Goal: Transaction & Acquisition: Purchase product/service

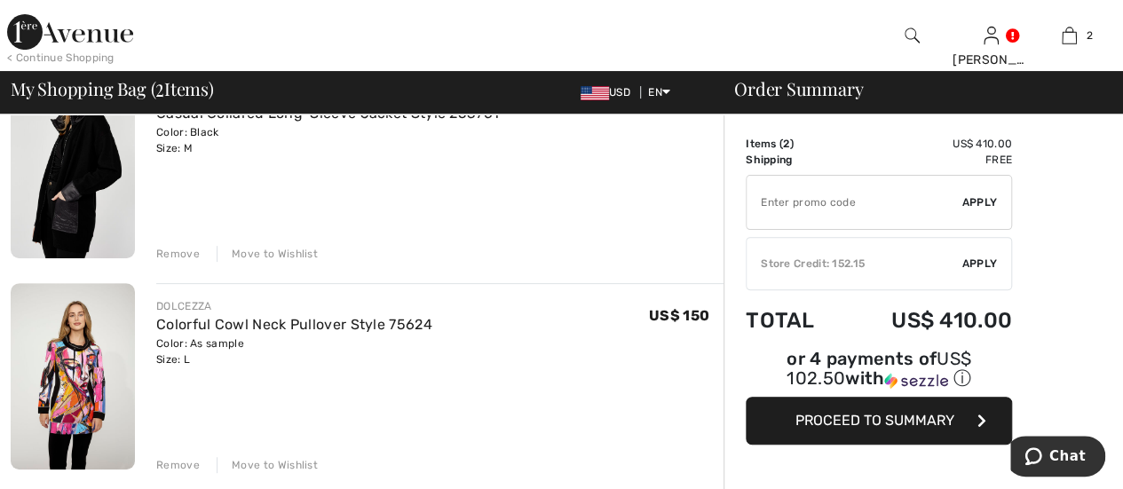
scroll to position [266, 0]
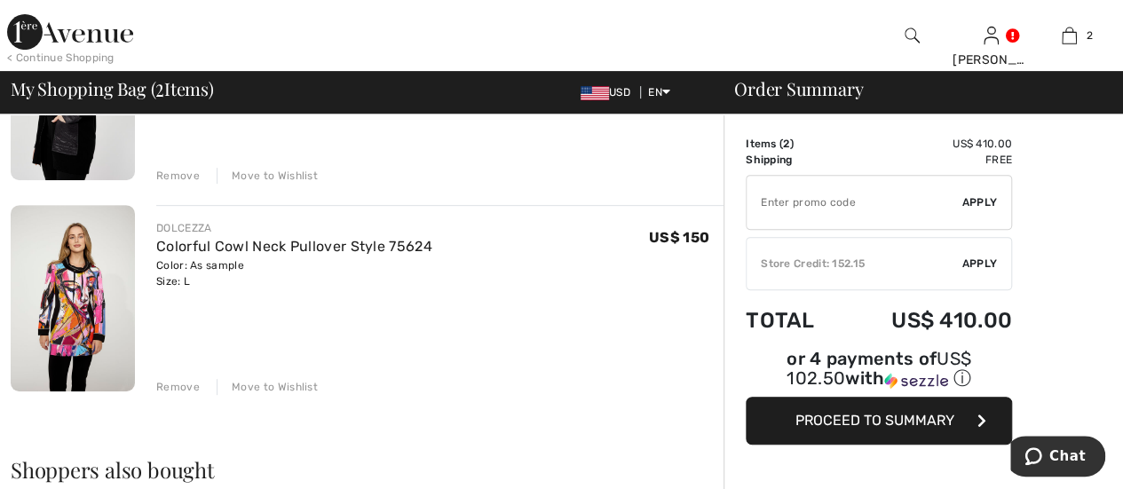
click at [64, 295] on img at bounding box center [73, 298] width 124 height 186
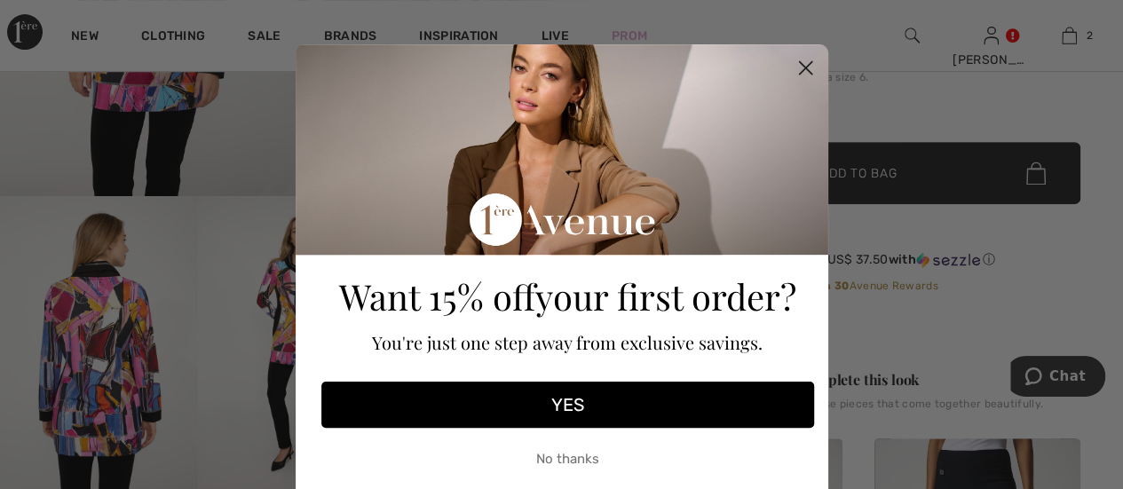
click at [564, 459] on button "No thanks" at bounding box center [567, 459] width 493 height 44
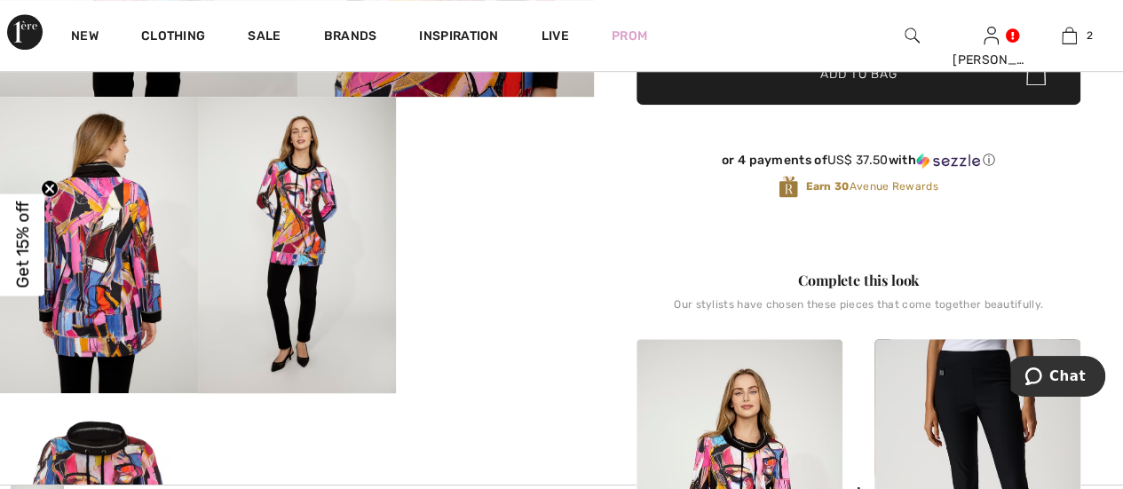
scroll to position [533, 0]
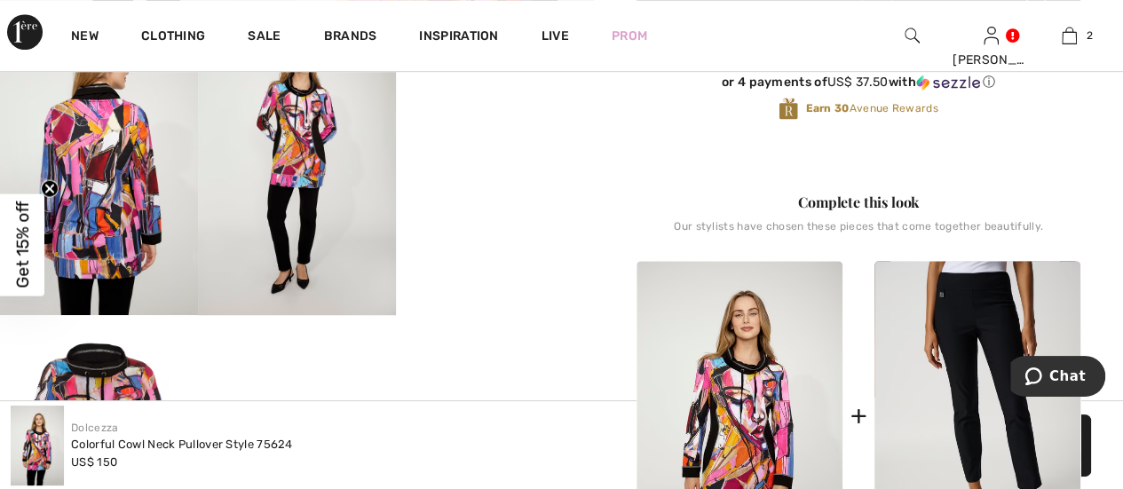
click at [304, 155] on img at bounding box center [297, 167] width 198 height 297
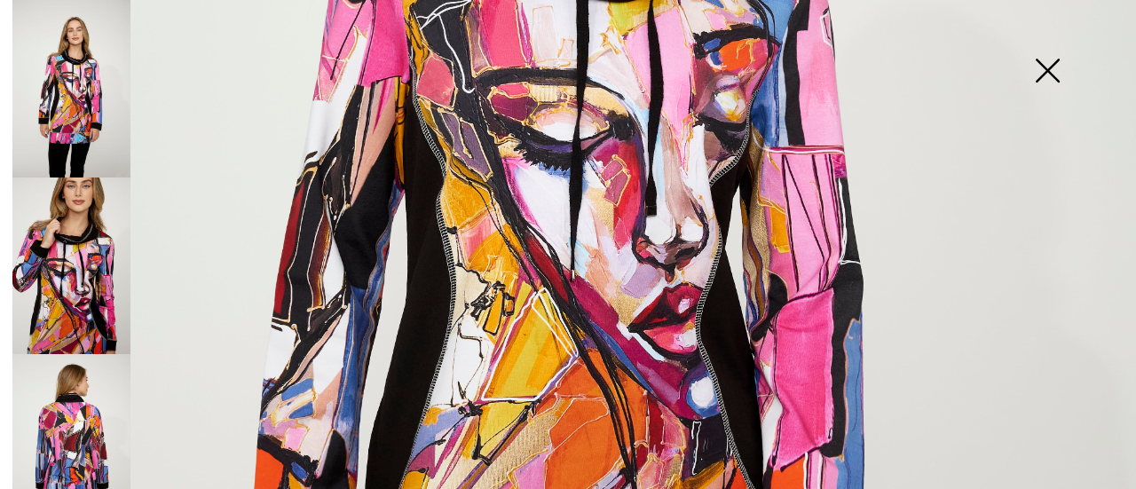
scroll to position [444, 0]
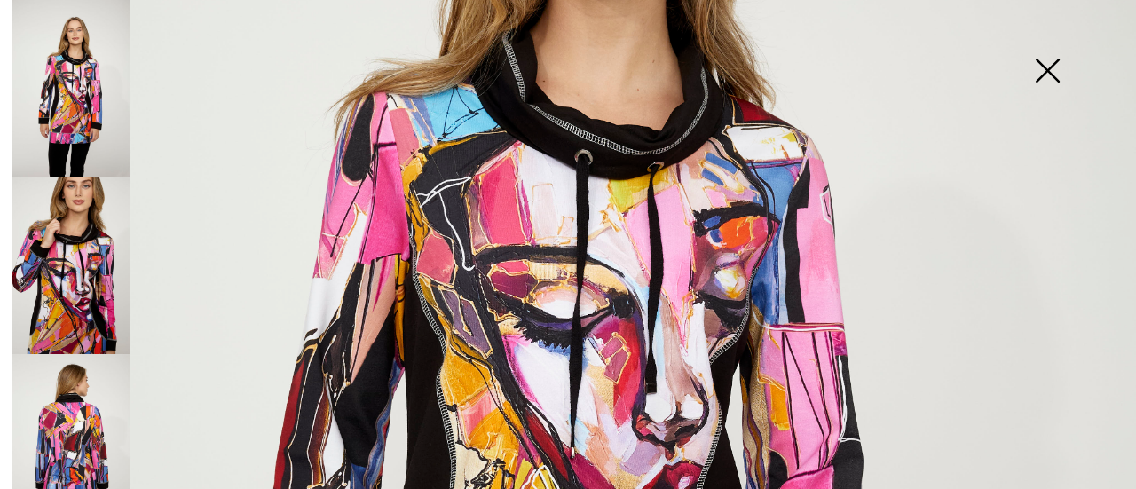
click at [1049, 71] on img at bounding box center [1047, 72] width 89 height 91
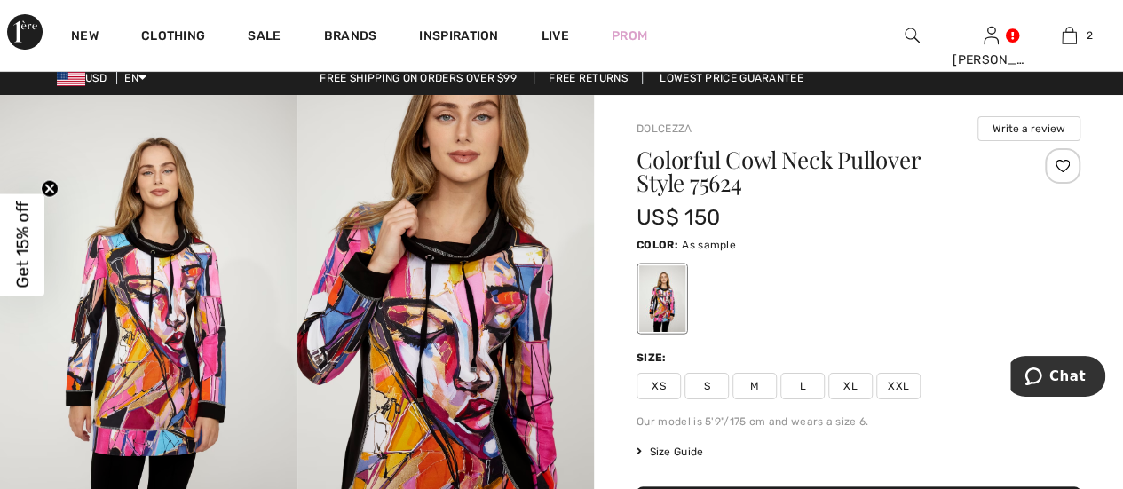
scroll to position [0, 0]
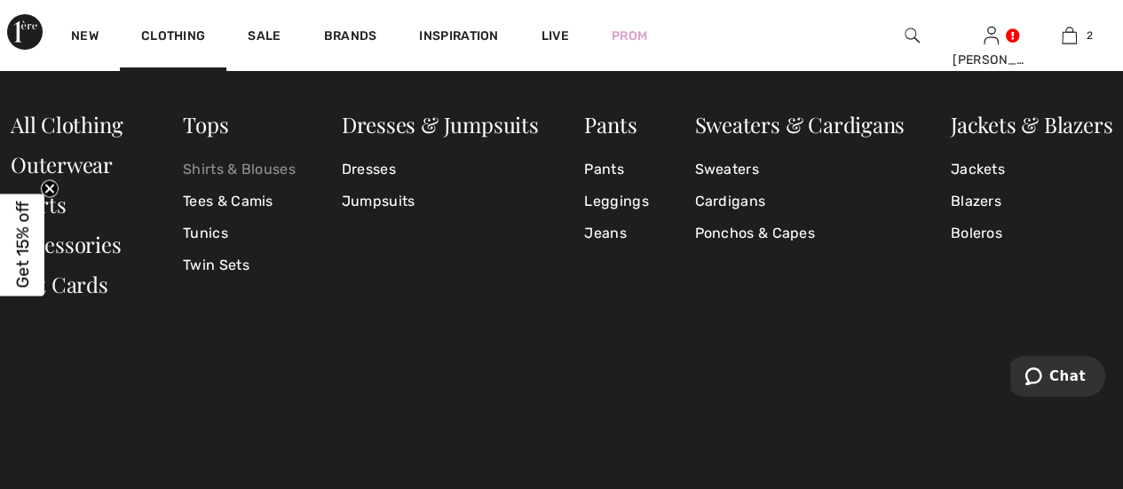
click at [231, 174] on link "Shirts & Blouses" at bounding box center [239, 170] width 113 height 32
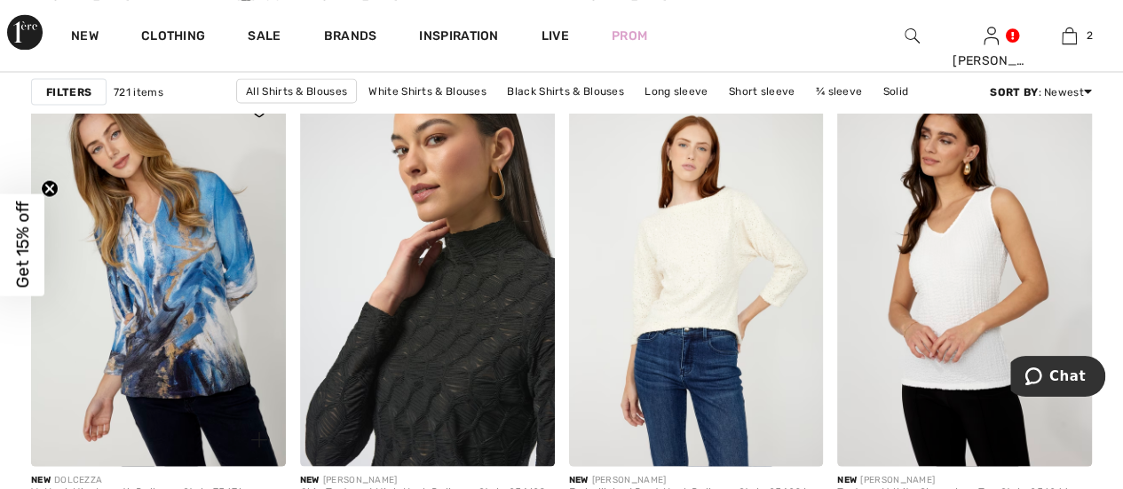
scroll to position [1686, 0]
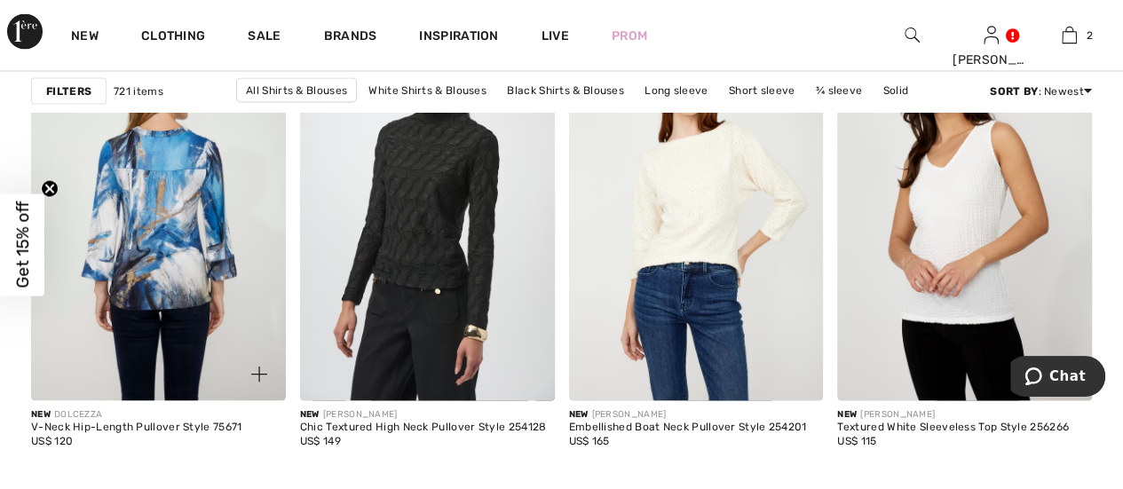
click at [251, 225] on img at bounding box center [158, 210] width 255 height 382
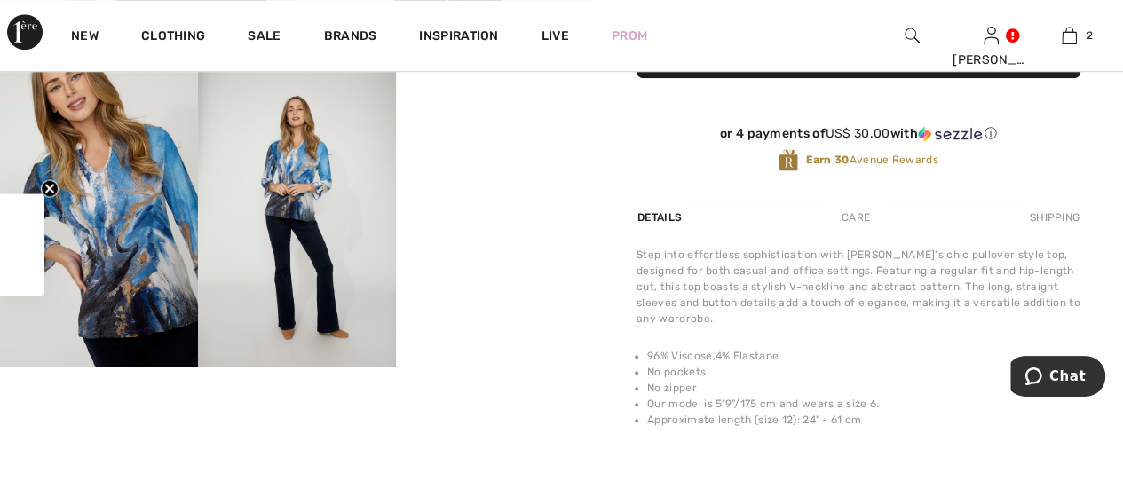
scroll to position [444, 0]
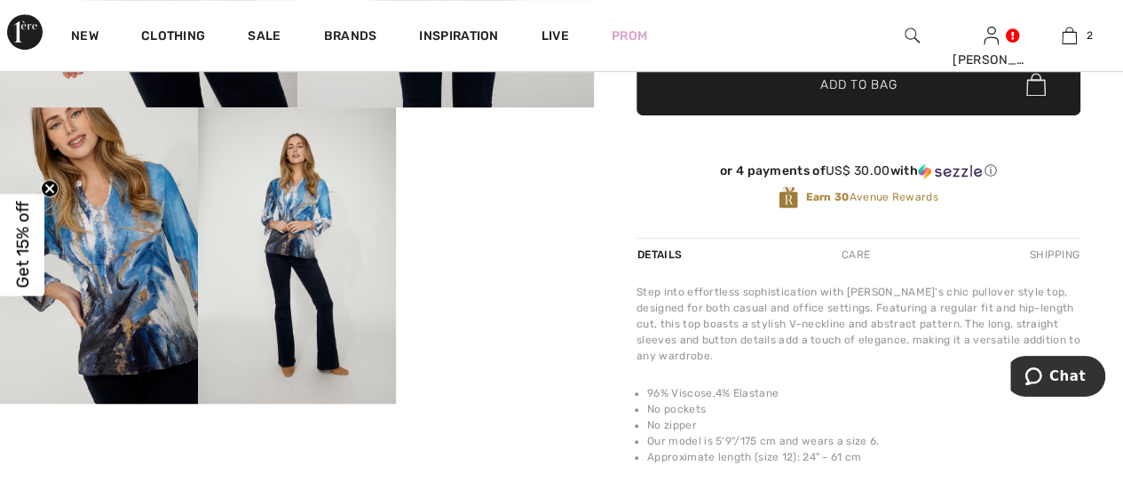
click at [509, 207] on video "Your browser does not support the video tag." at bounding box center [495, 156] width 198 height 99
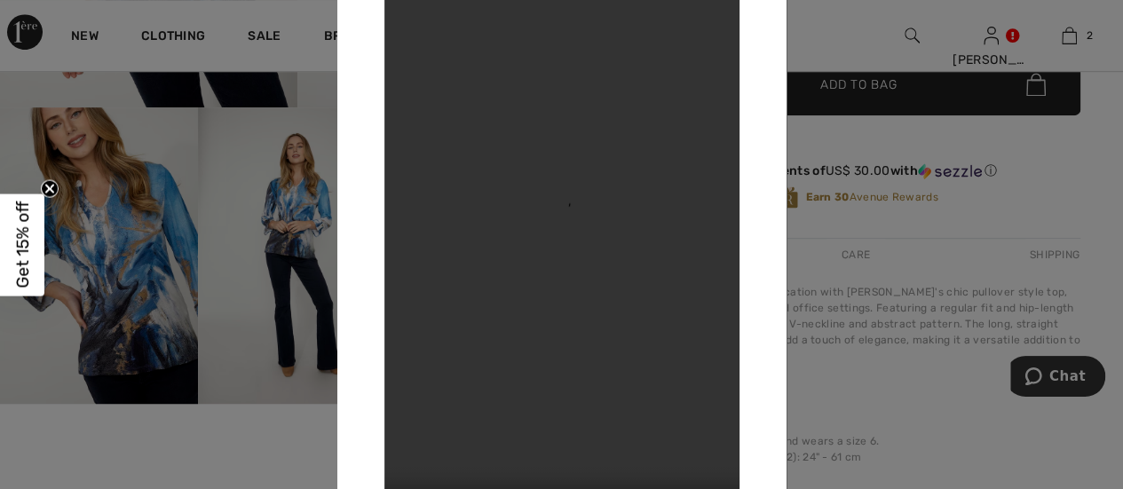
scroll to position [266, 0]
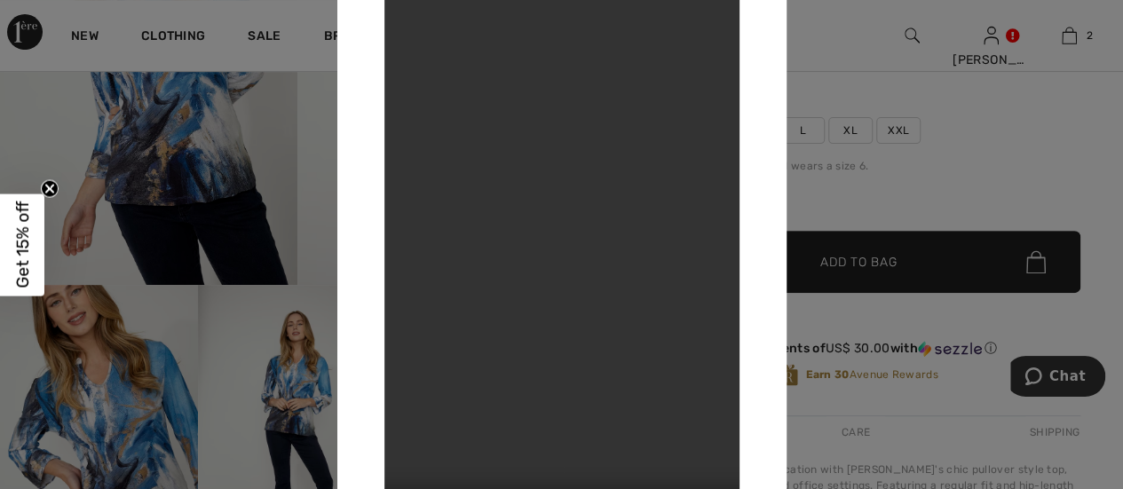
click at [888, 187] on div at bounding box center [561, 244] width 1123 height 489
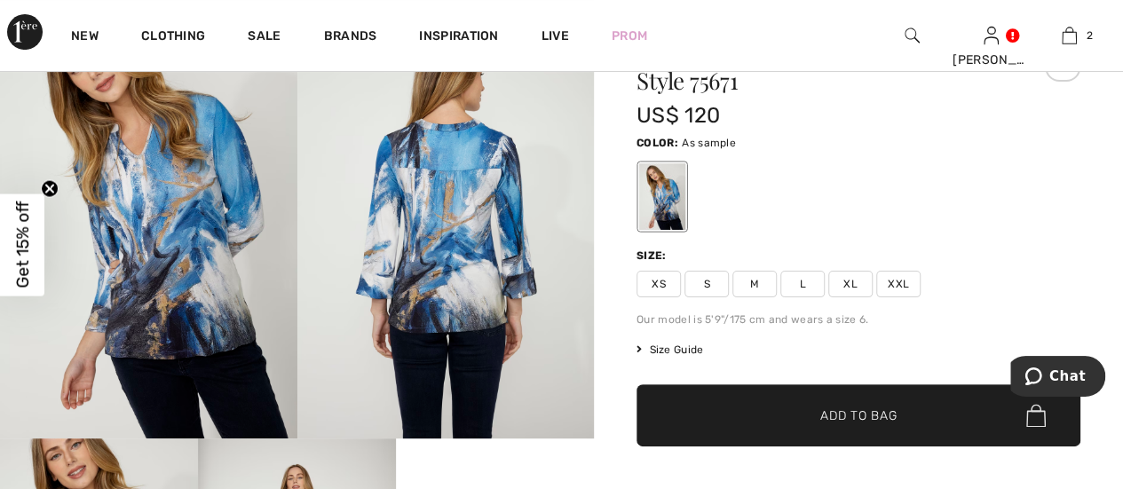
scroll to position [89, 0]
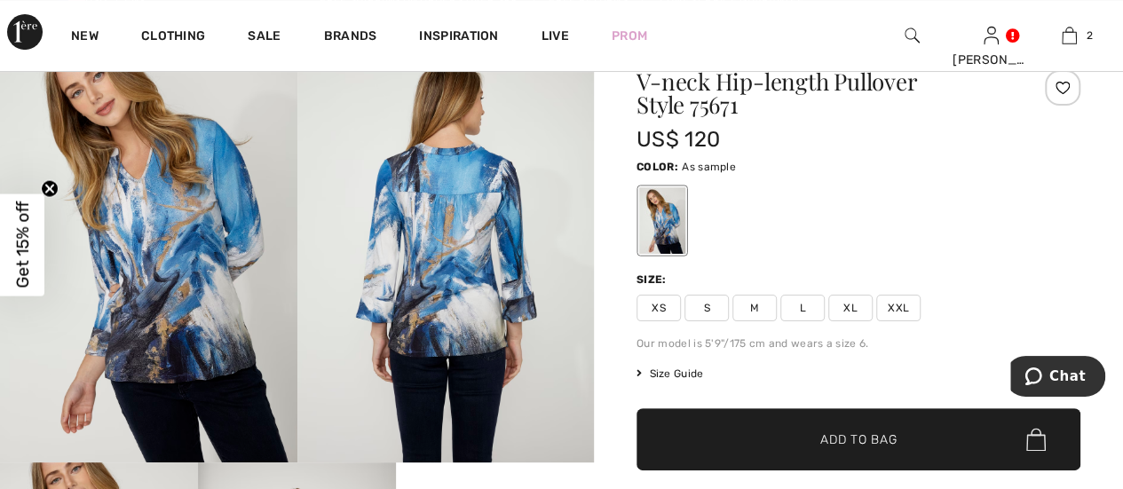
click at [761, 303] on span "M" at bounding box center [754, 308] width 44 height 27
click at [669, 370] on span "Size Guide" at bounding box center [669, 374] width 67 height 16
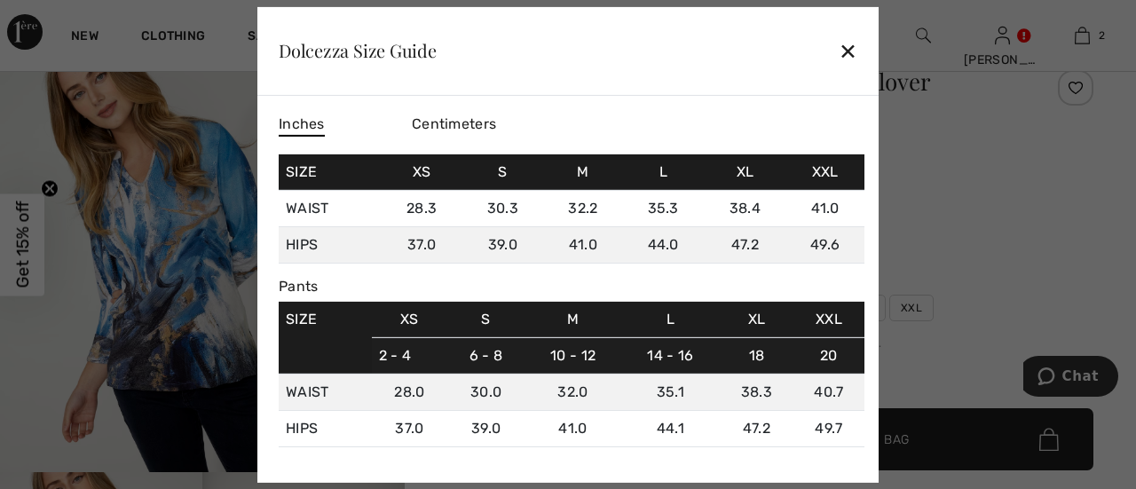
click at [848, 49] on div "✕" at bounding box center [848, 50] width 19 height 37
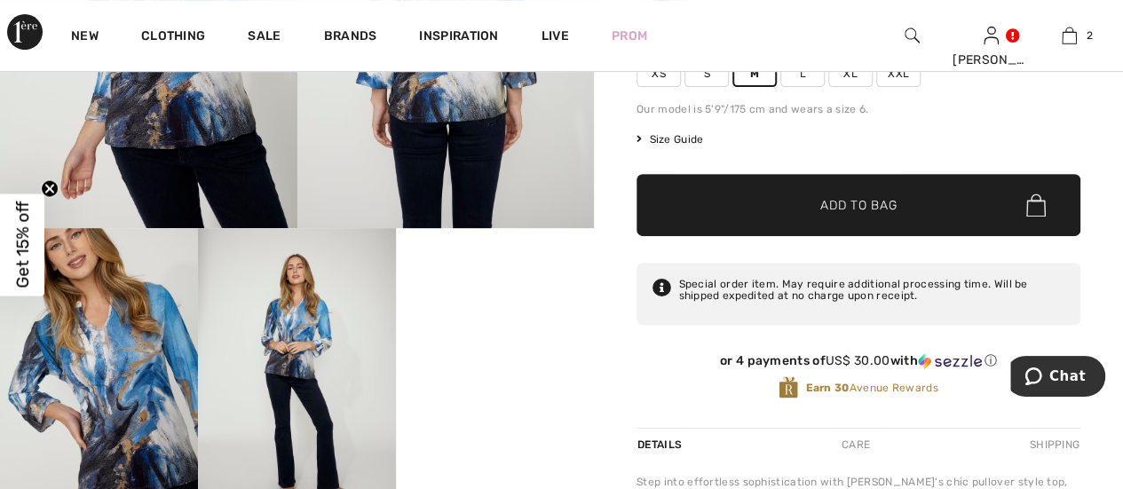
scroll to position [0, 0]
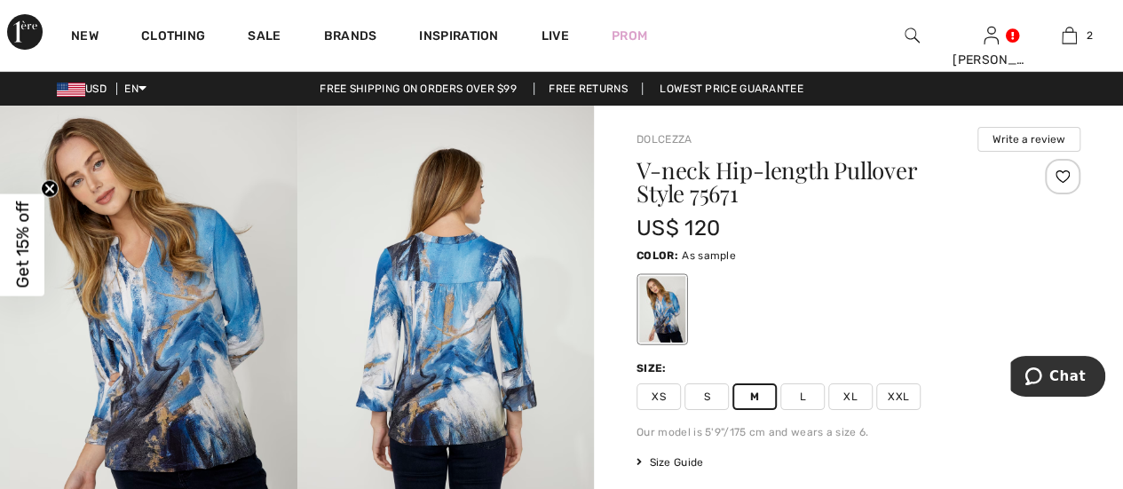
click at [48, 188] on circle "Close teaser" at bounding box center [50, 188] width 17 height 17
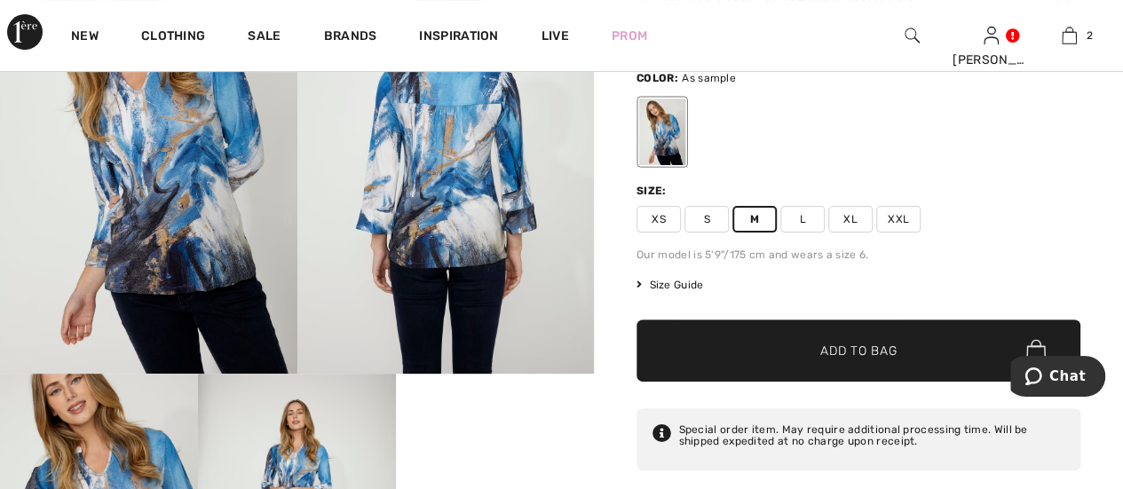
click at [832, 355] on span "Add to Bag" at bounding box center [858, 351] width 76 height 19
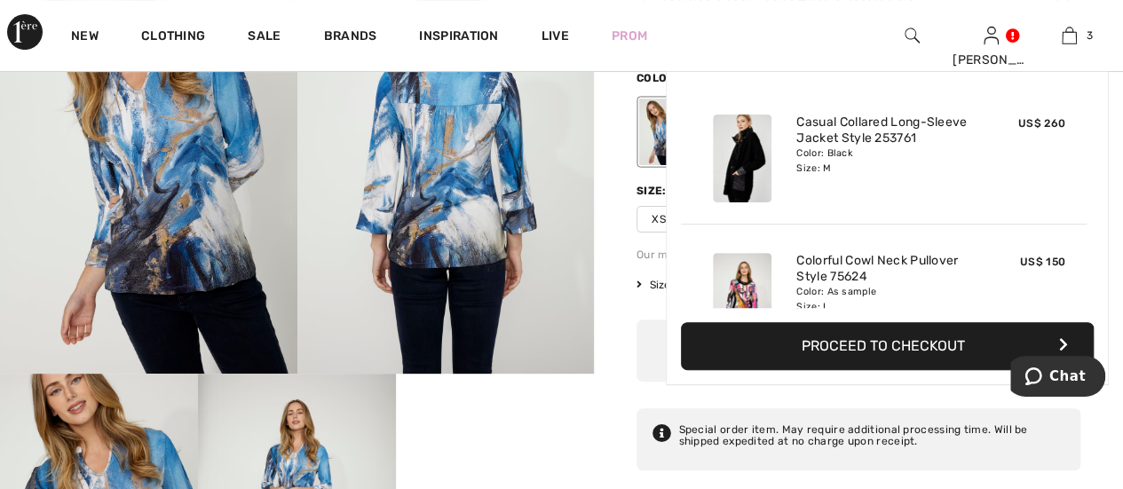
scroll to position [193, 0]
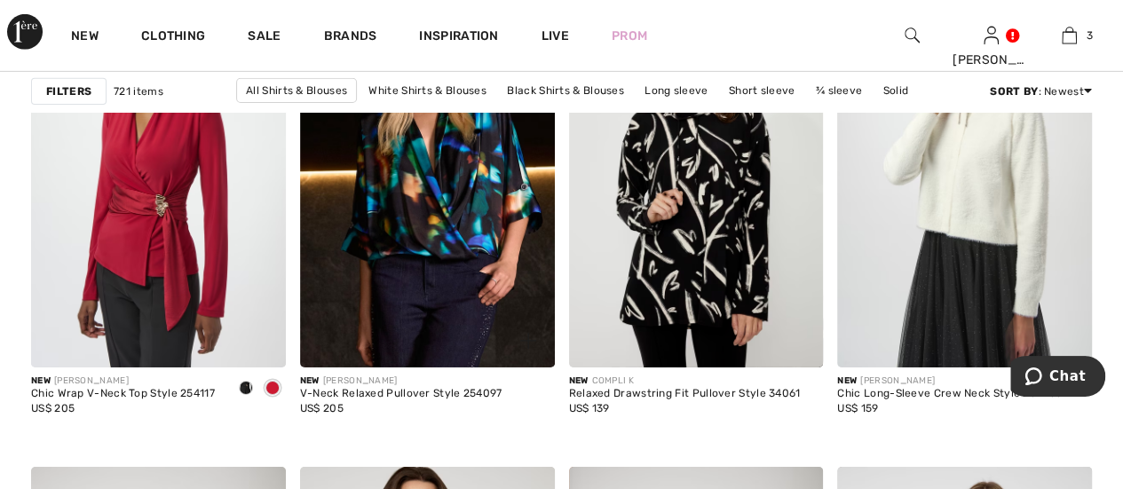
scroll to position [2840, 0]
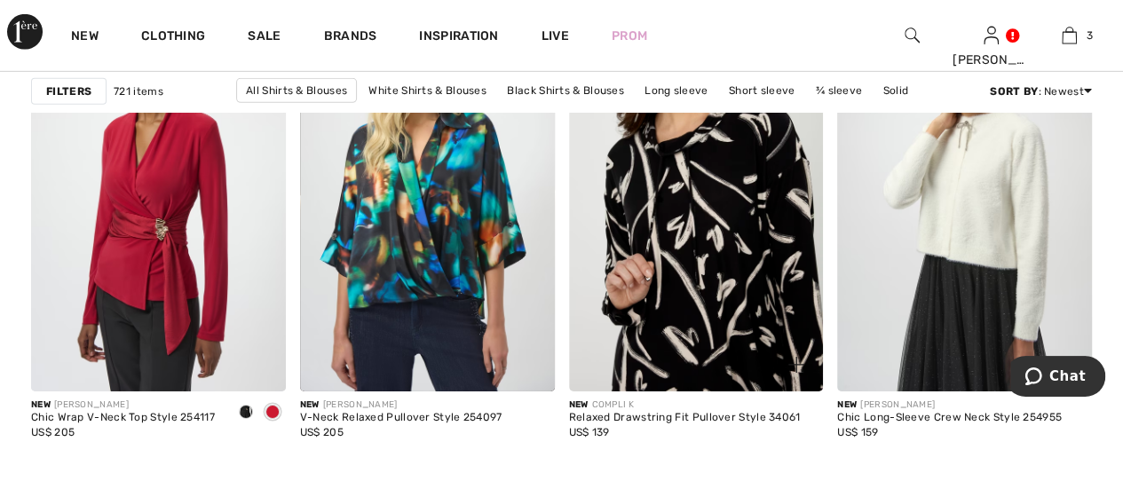
click at [712, 276] on img at bounding box center [696, 201] width 255 height 382
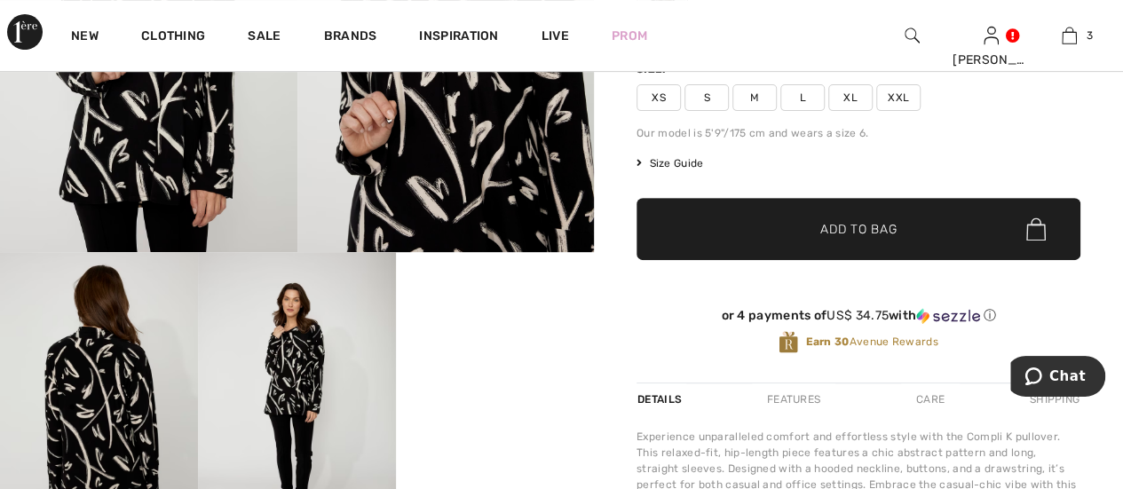
scroll to position [89, 0]
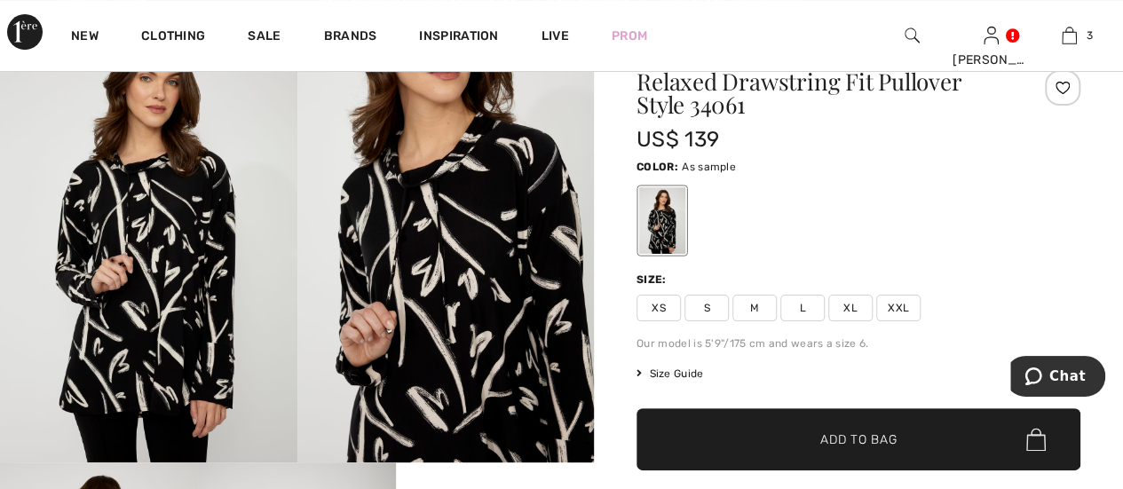
click at [770, 307] on span "M" at bounding box center [754, 308] width 44 height 27
click at [903, 450] on span "✔ Added to Bag Add to Bag" at bounding box center [858, 439] width 444 height 62
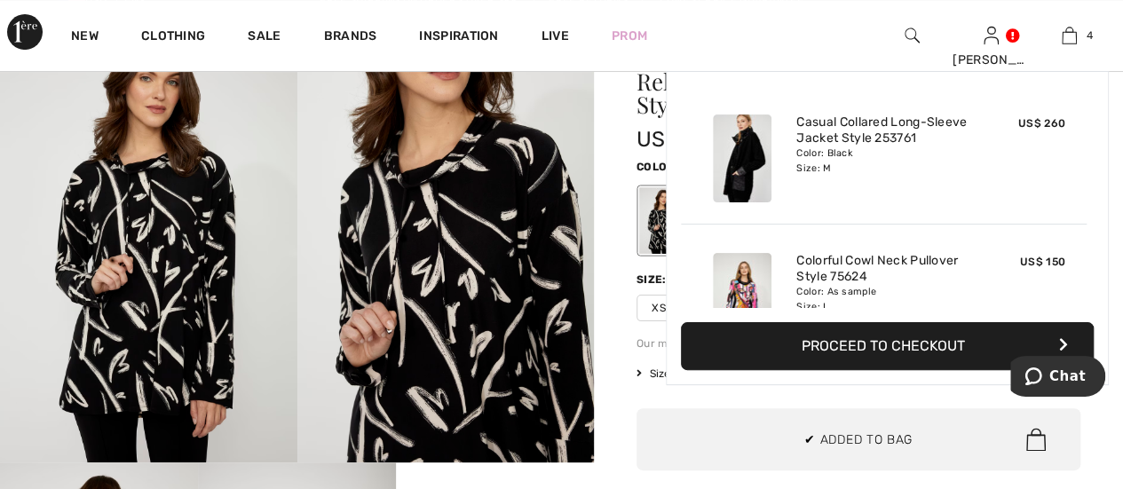
scroll to position [330, 0]
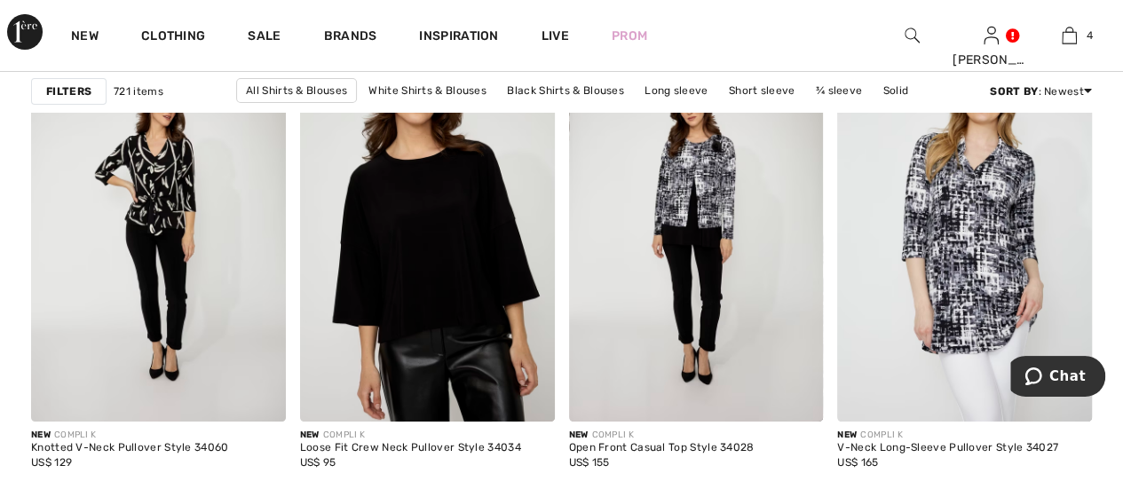
scroll to position [3284, 0]
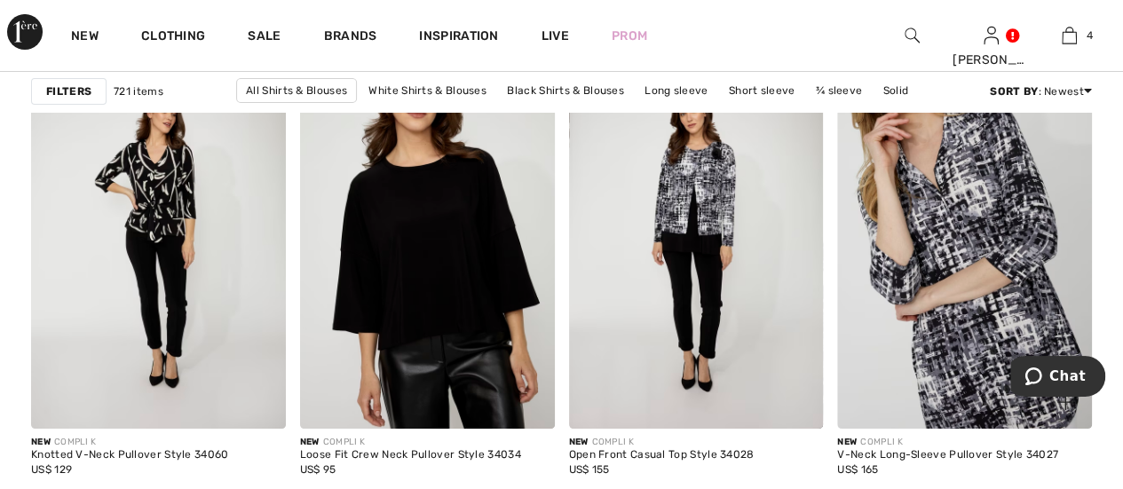
click at [958, 238] on img at bounding box center [964, 238] width 255 height 382
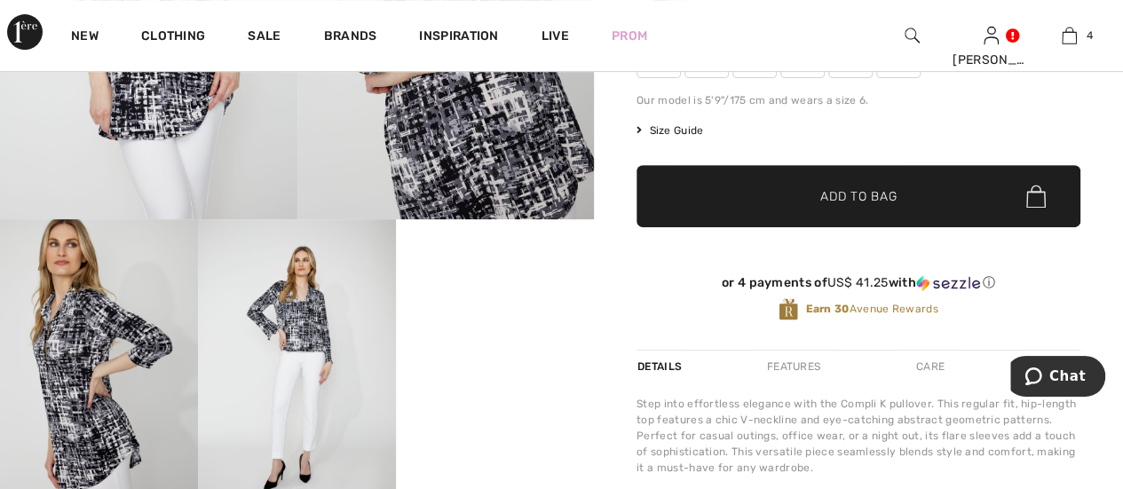
scroll to position [355, 0]
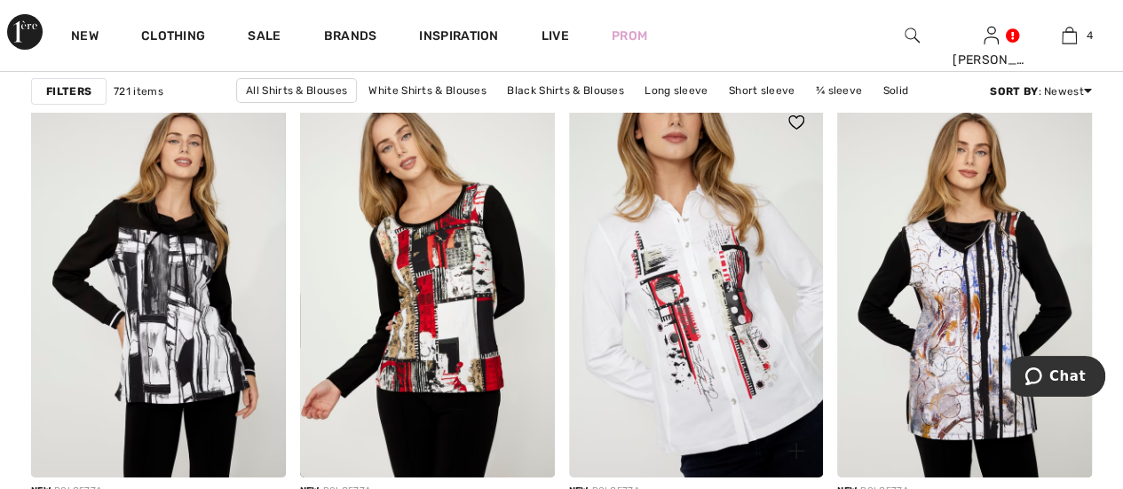
scroll to position [6525, 0]
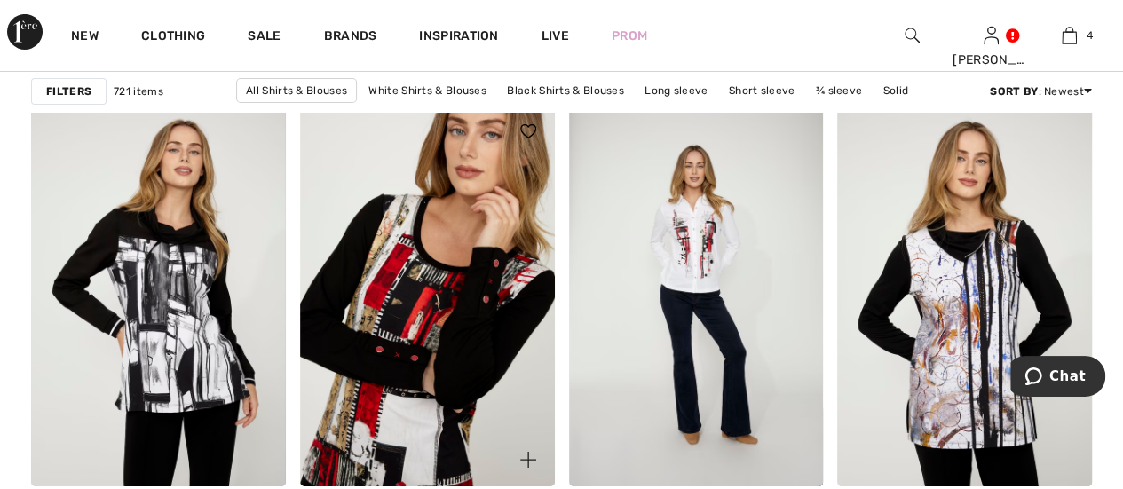
click at [476, 325] on img at bounding box center [427, 296] width 255 height 382
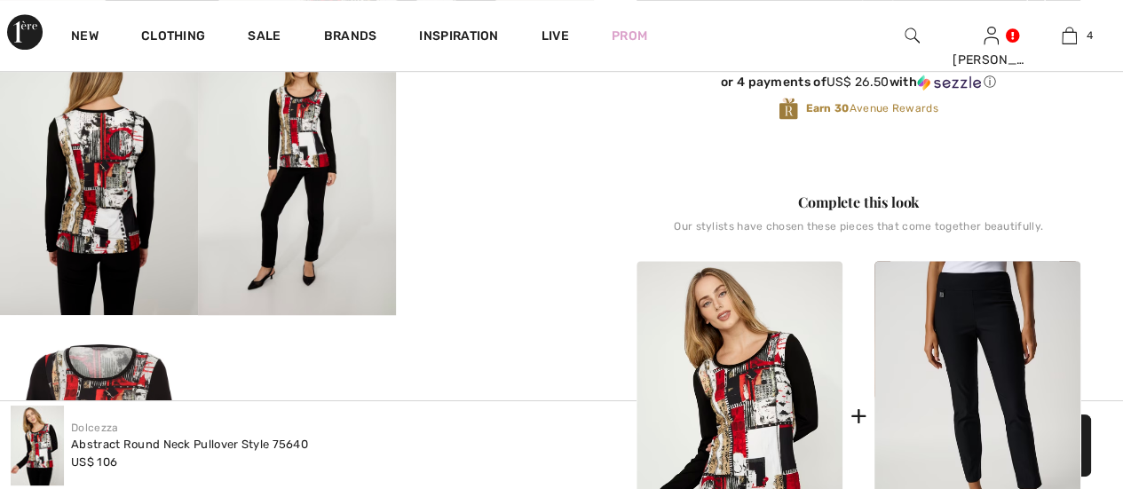
scroll to position [533, 0]
checkbox input "true"
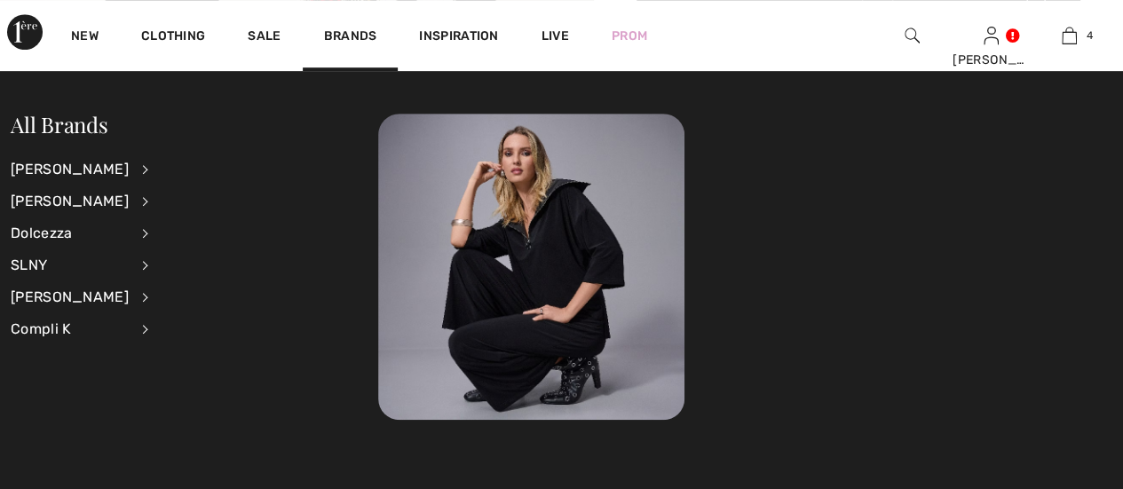
scroll to position [0, 0]
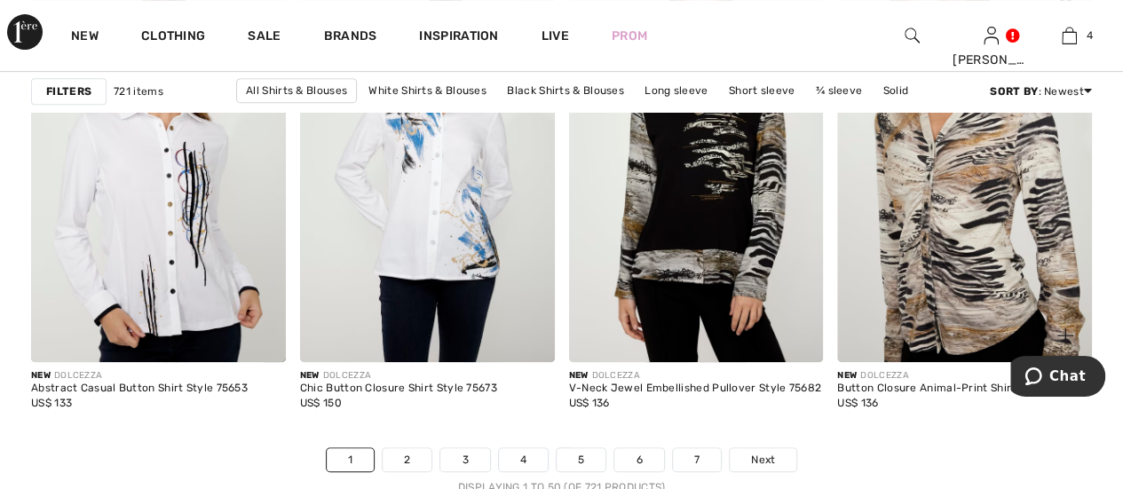
scroll to position [7146, 0]
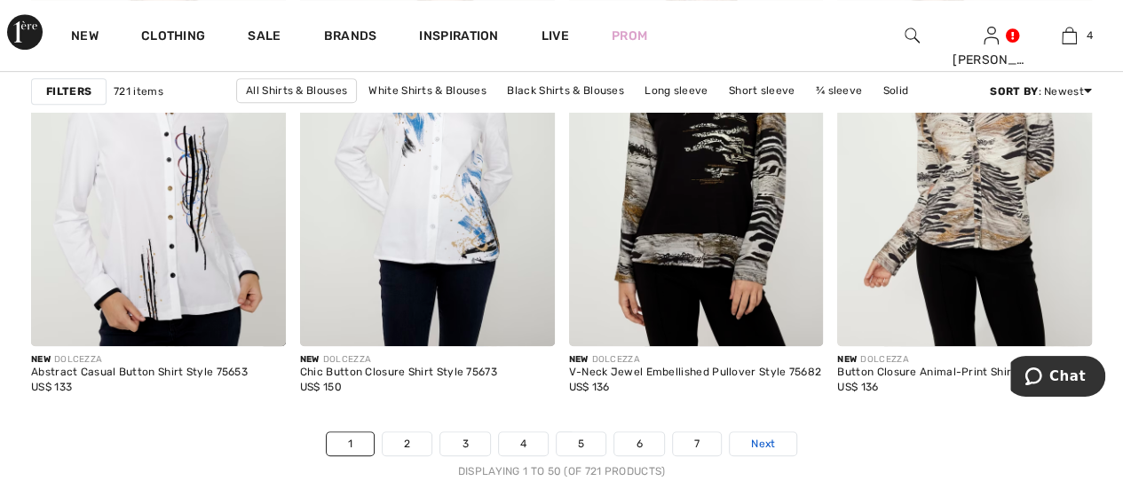
click at [772, 441] on span "Next" at bounding box center [763, 444] width 24 height 16
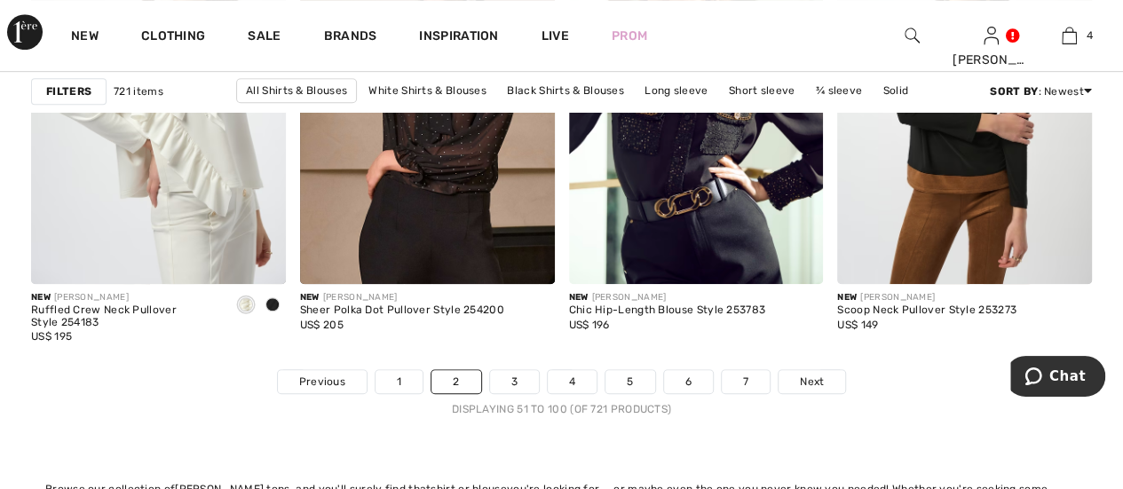
scroll to position [7367, 0]
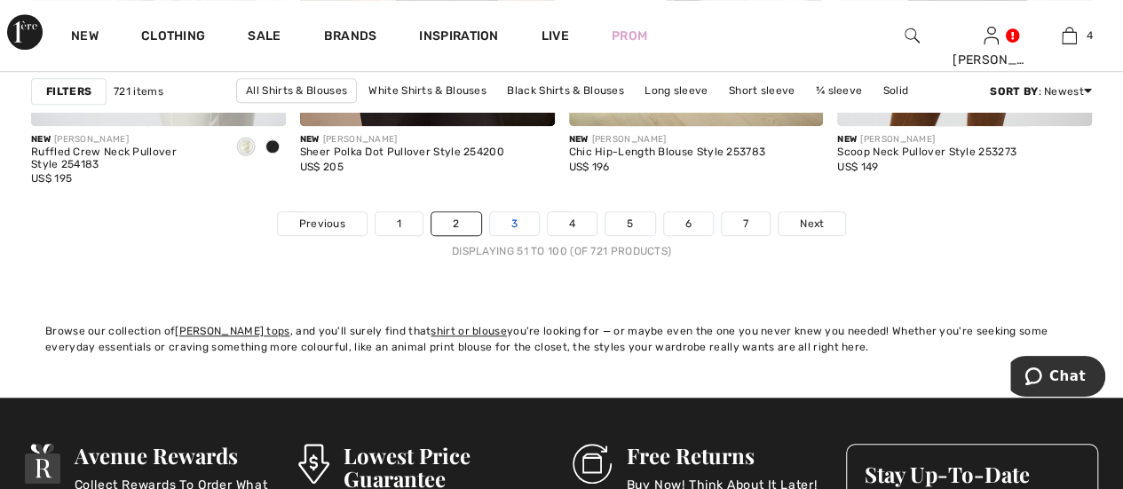
click at [516, 217] on link "3" at bounding box center [514, 223] width 49 height 23
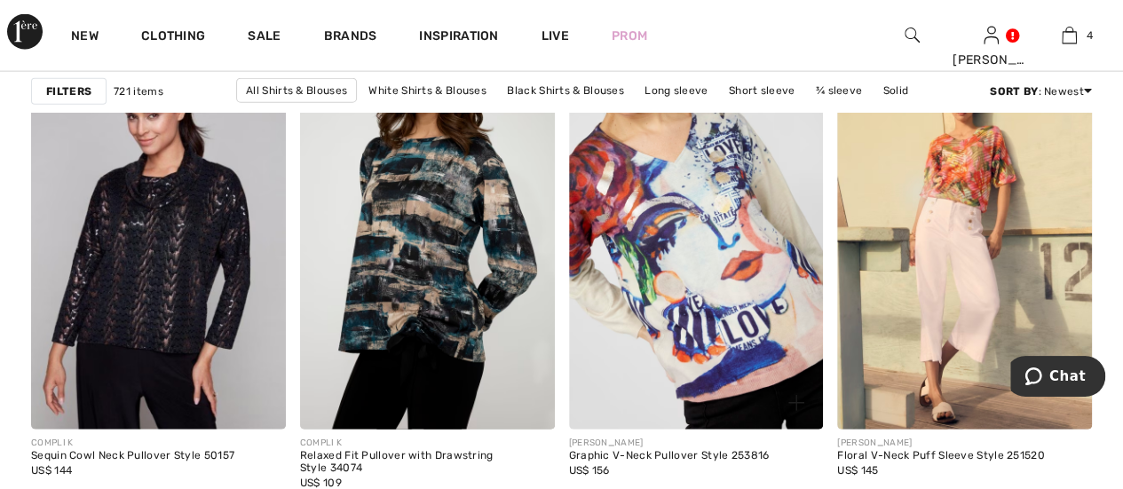
scroll to position [5325, 0]
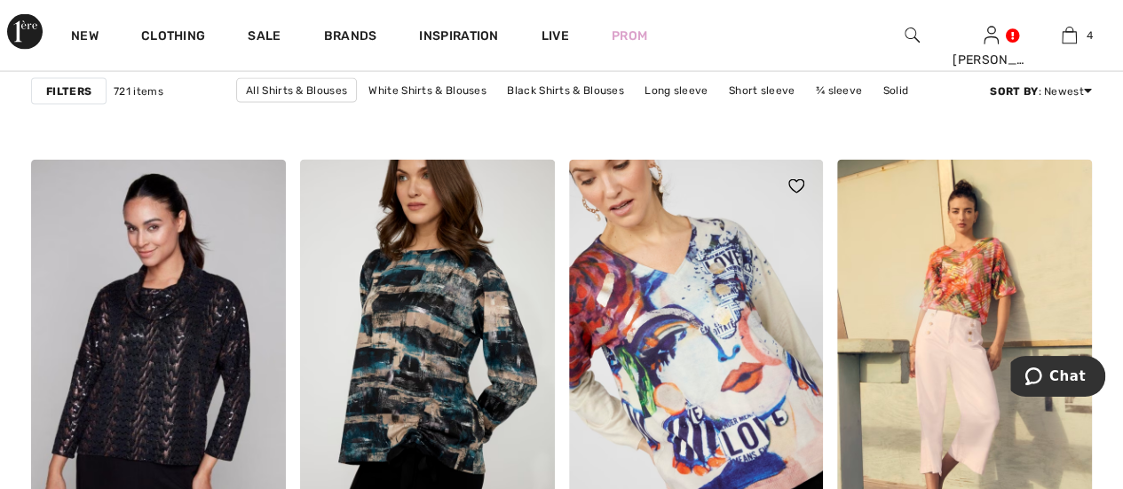
click at [739, 278] on img at bounding box center [696, 351] width 255 height 382
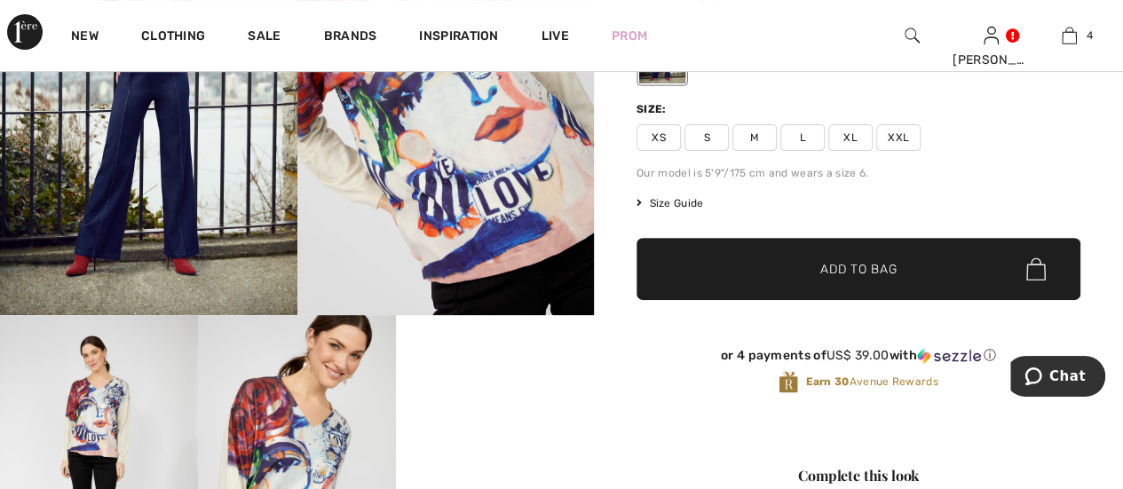
scroll to position [89, 0]
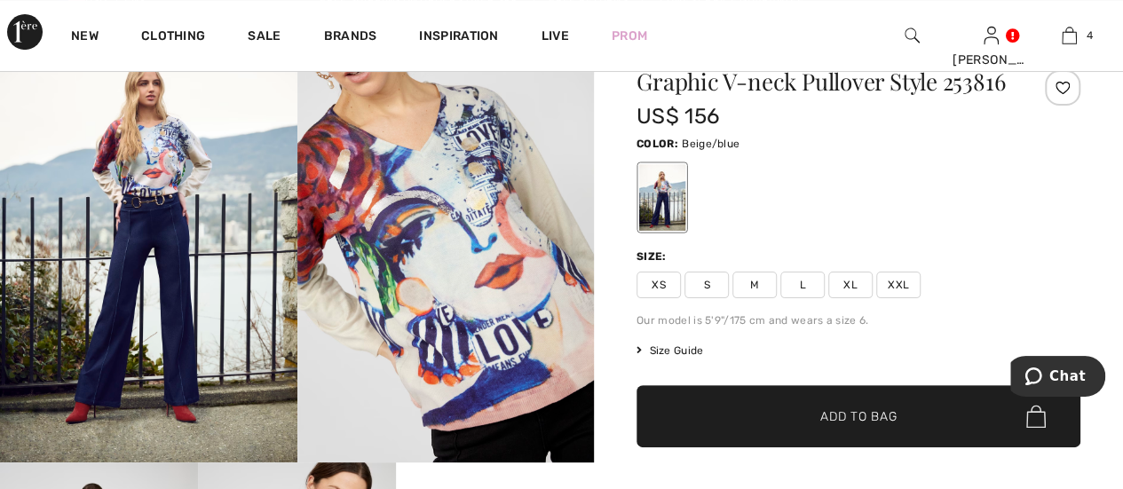
click at [780, 298] on span "L" at bounding box center [802, 285] width 44 height 27
click at [766, 298] on span "M" at bounding box center [754, 285] width 44 height 27
click at [804, 447] on span "✔ Added to Bag Add to Bag" at bounding box center [858, 416] width 444 height 62
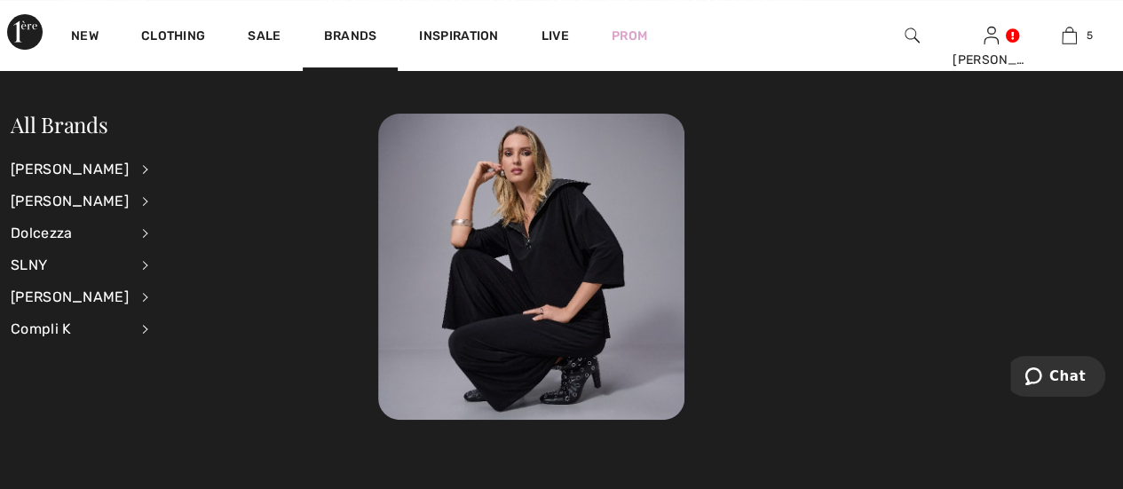
scroll to position [469, 0]
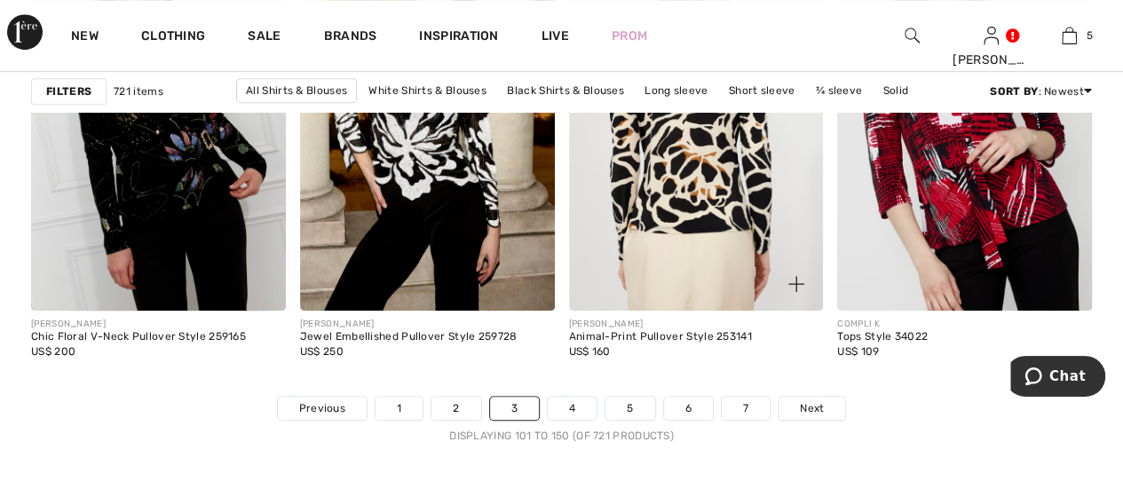
scroll to position [7278, 0]
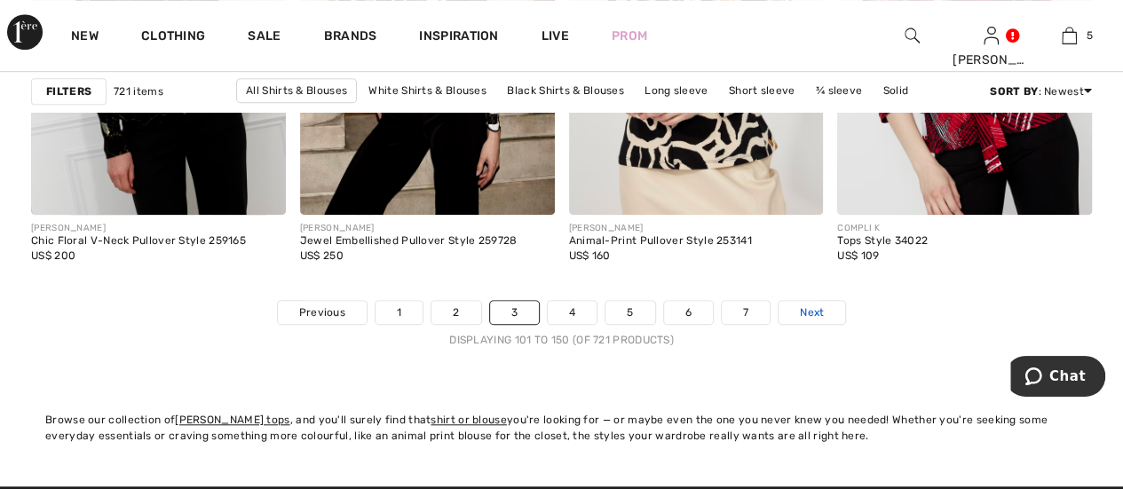
click at [832, 306] on link "Next" at bounding box center [811, 312] width 67 height 23
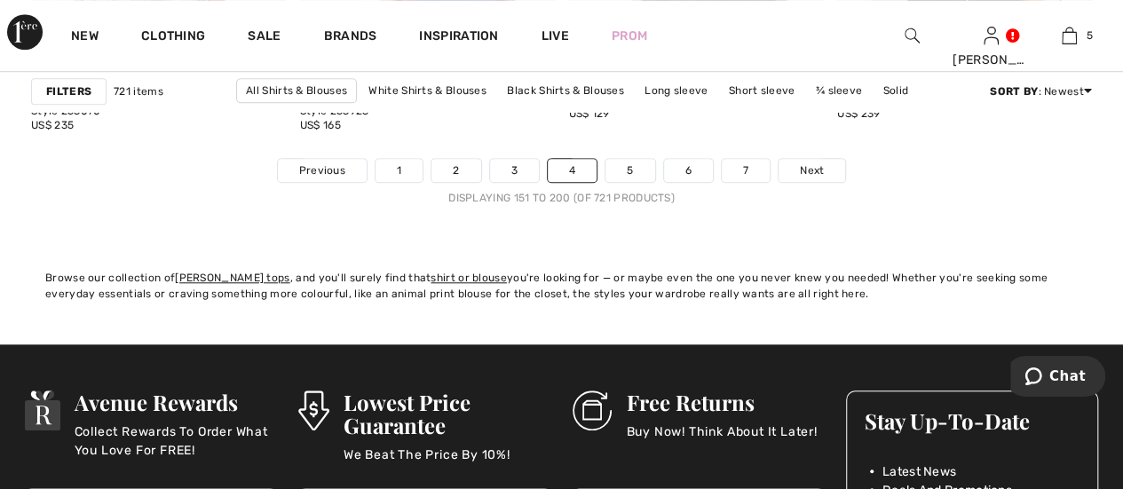
scroll to position [7455, 0]
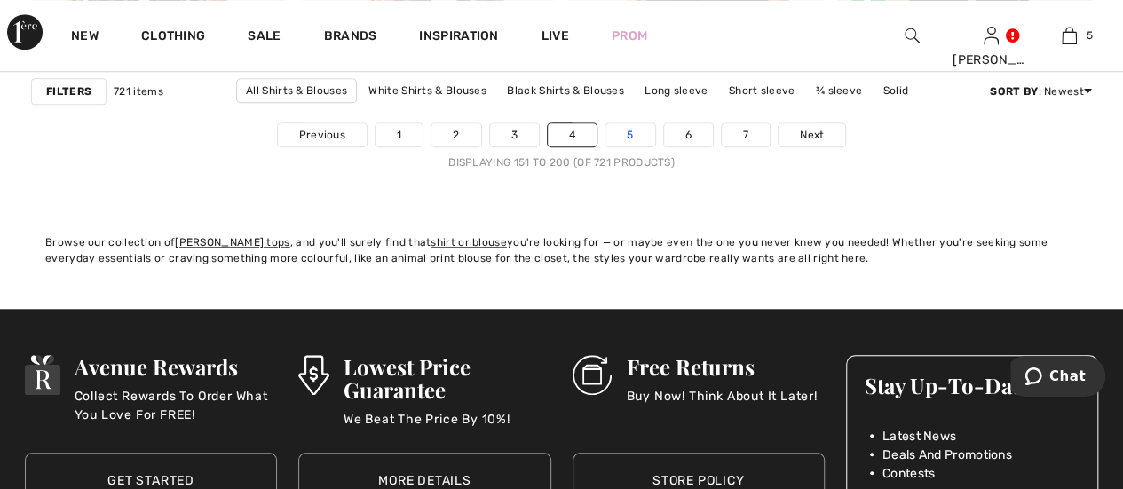
click at [633, 133] on link "5" at bounding box center [629, 134] width 49 height 23
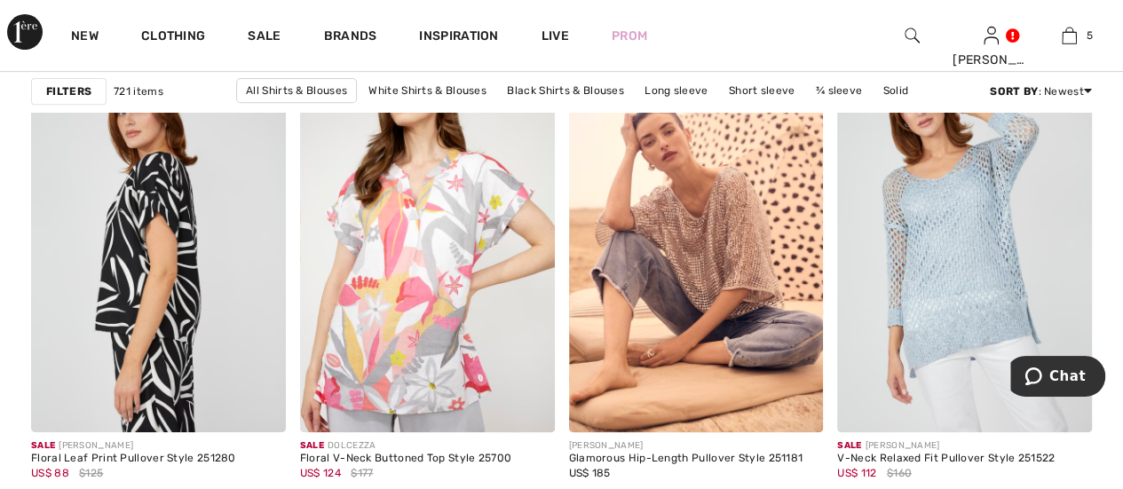
scroll to position [7455, 0]
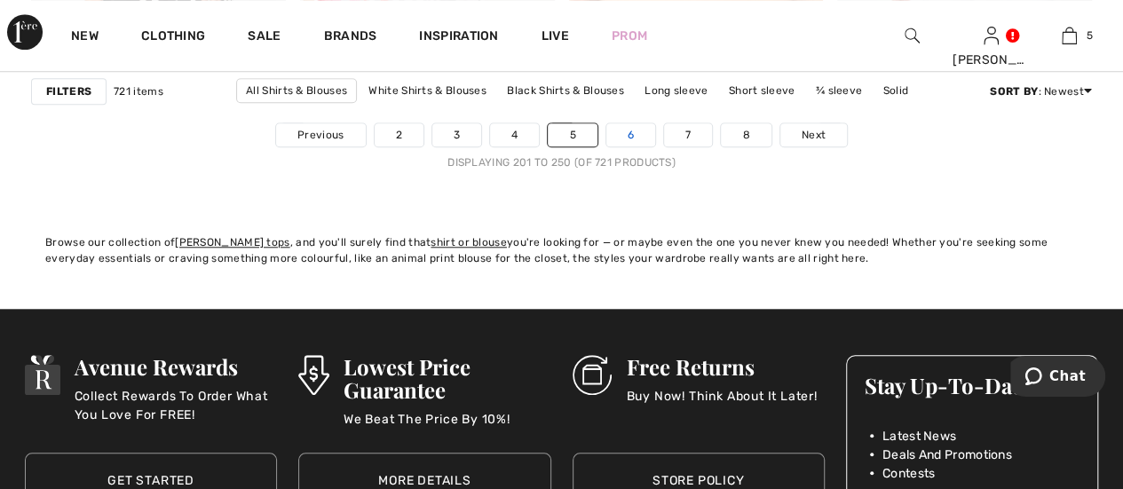
click at [632, 132] on link "6" at bounding box center [630, 134] width 49 height 23
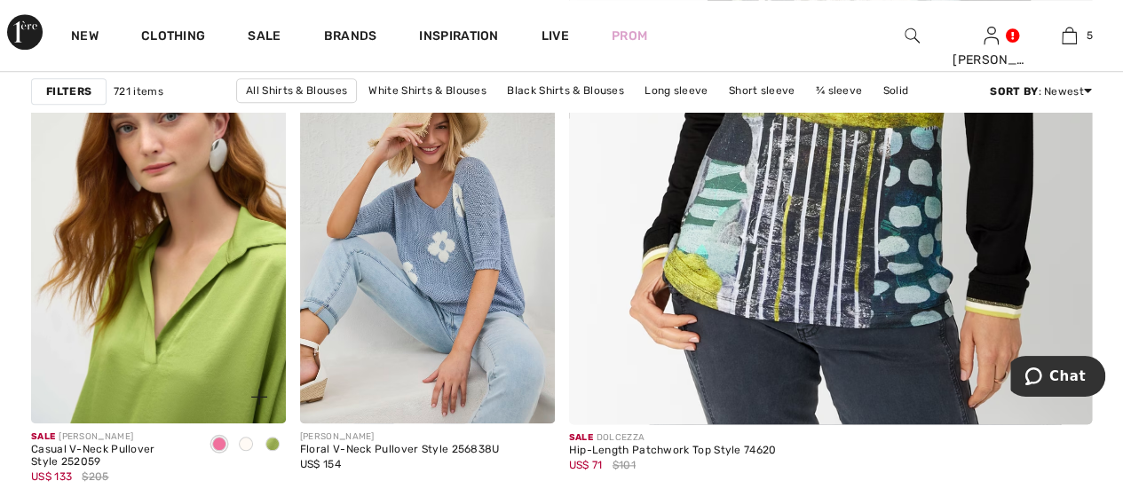
scroll to position [710, 0]
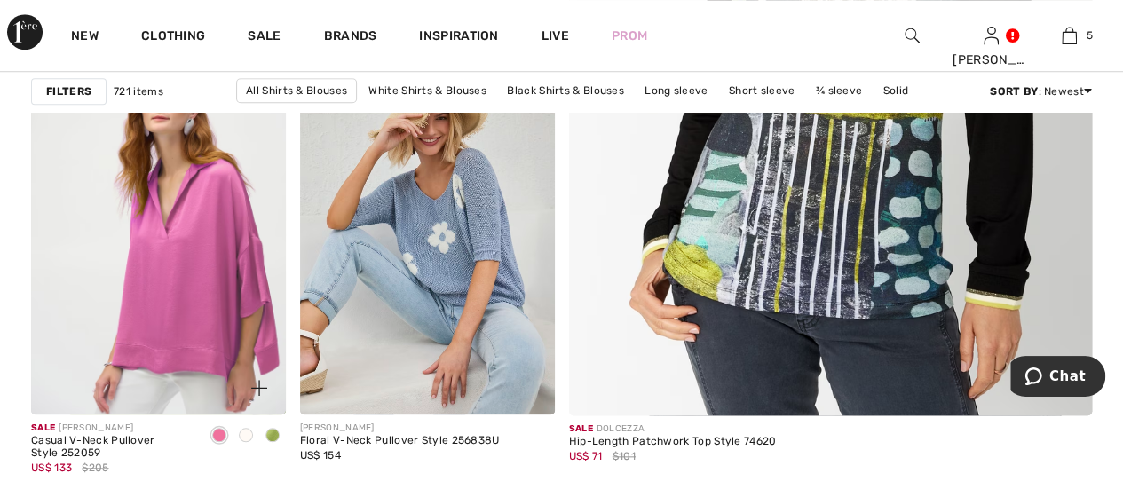
click at [274, 438] on span at bounding box center [272, 435] width 14 height 14
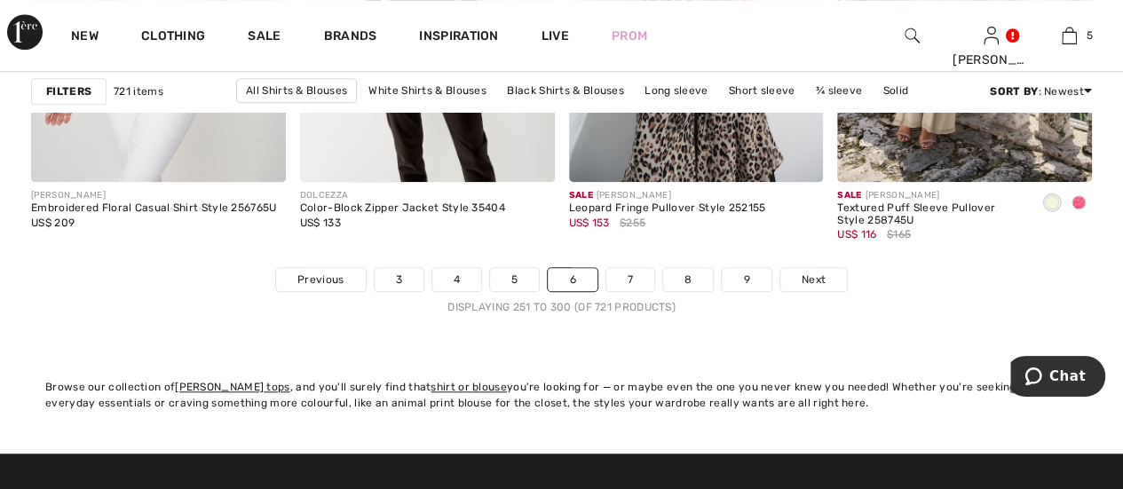
scroll to position [7455, 0]
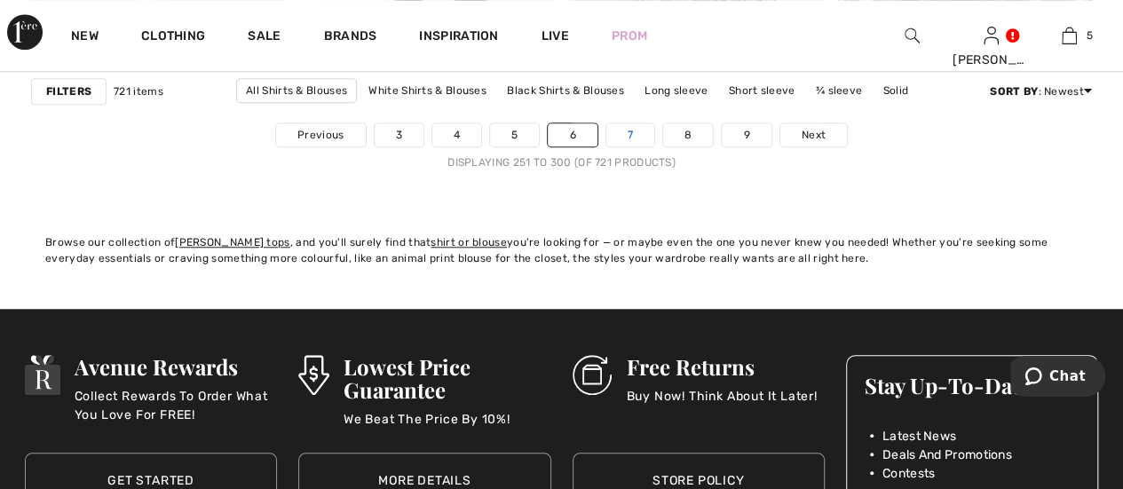
click at [648, 130] on link "7" at bounding box center [630, 134] width 48 height 23
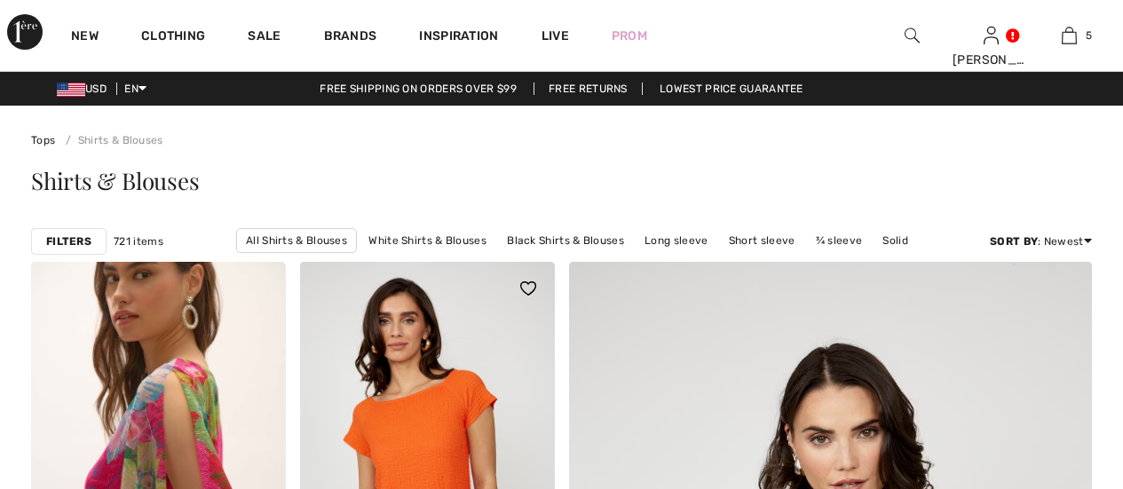
checkbox input "true"
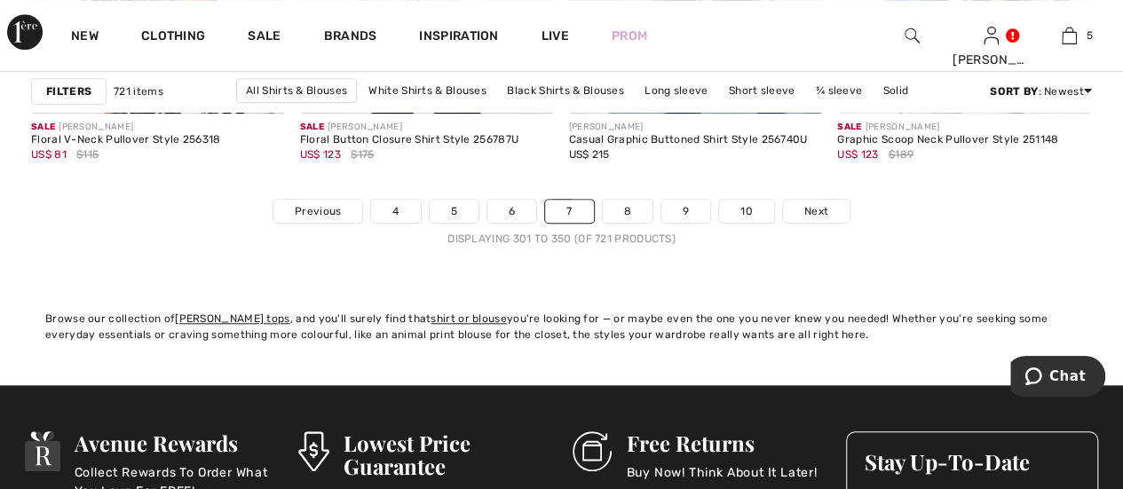
scroll to position [7455, 0]
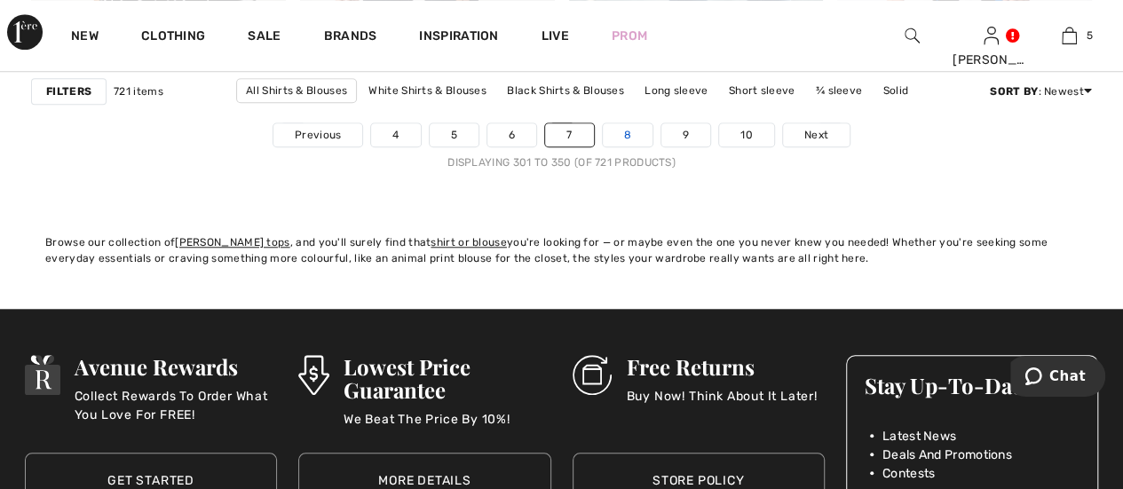
click at [630, 129] on link "8" at bounding box center [628, 134] width 50 height 23
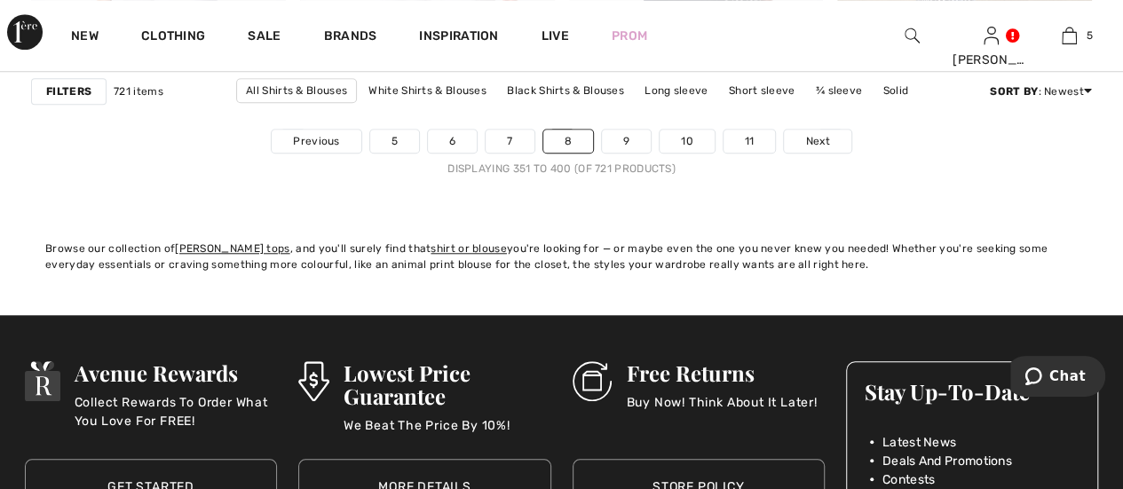
scroll to position [7455, 0]
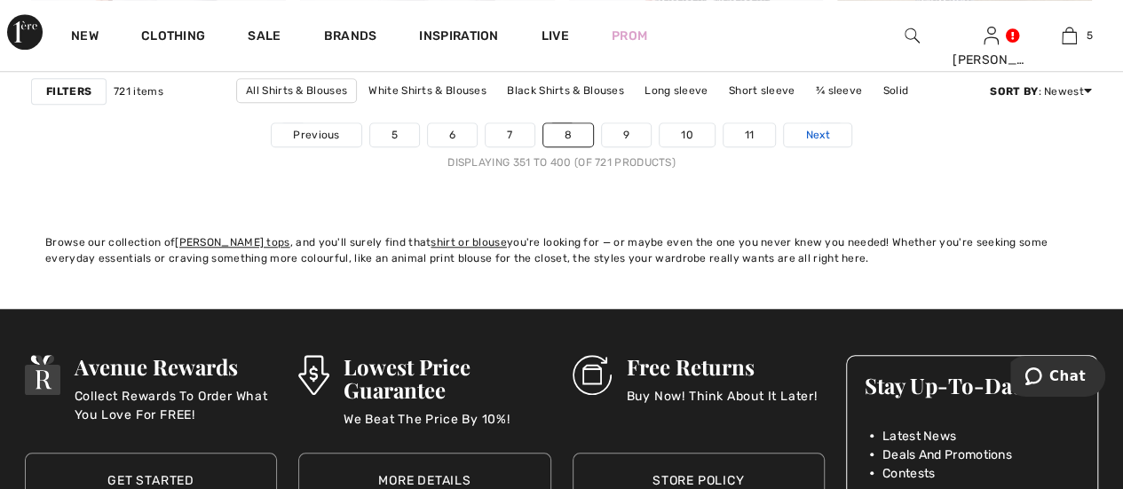
click at [821, 123] on link "Next" at bounding box center [817, 134] width 67 height 23
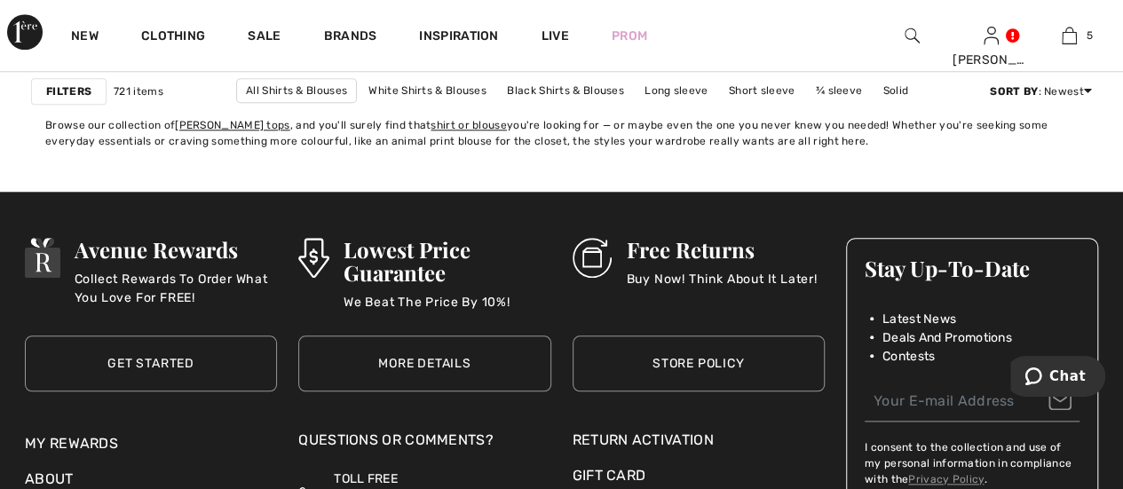
scroll to position [7367, 0]
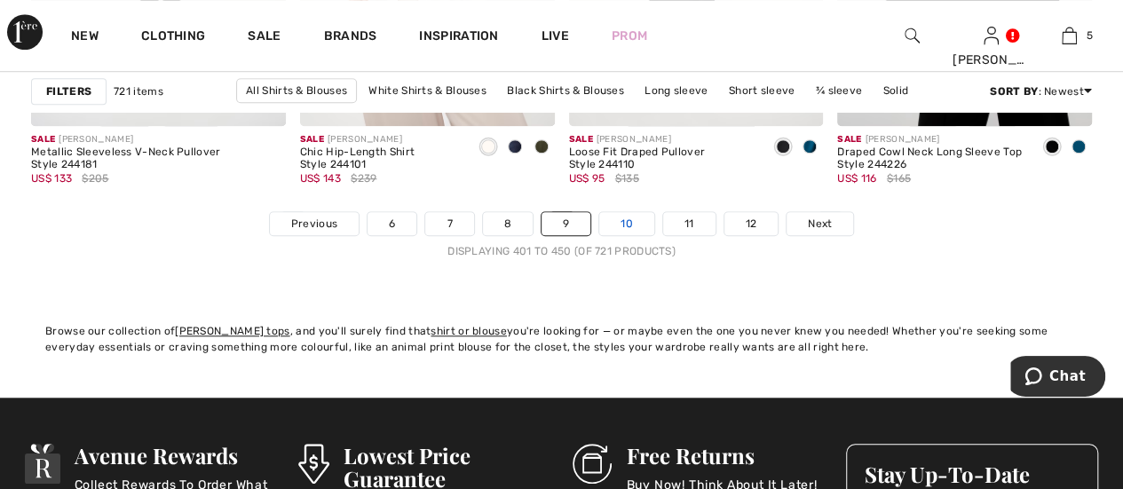
click at [623, 212] on link "10" at bounding box center [626, 223] width 55 height 23
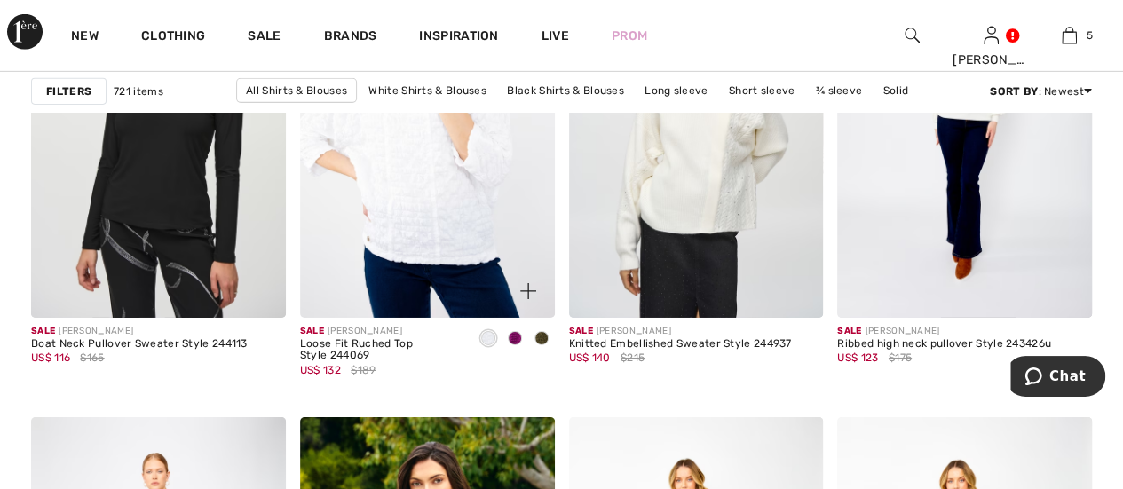
scroll to position [6035, 0]
